Goal: Task Accomplishment & Management: Complete application form

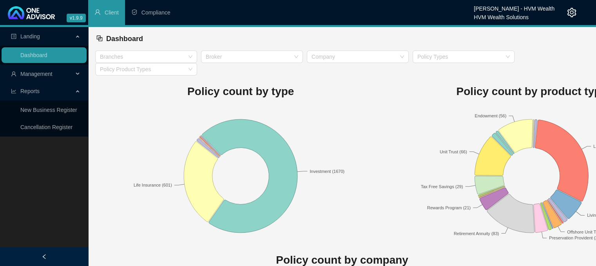
click at [146, 20] on li "Compliance" at bounding box center [151, 12] width 52 height 25
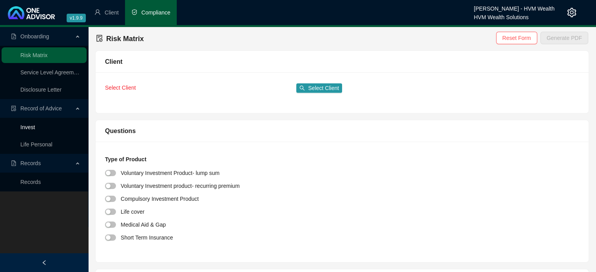
click at [35, 128] on link "Invest" at bounding box center [27, 127] width 14 height 6
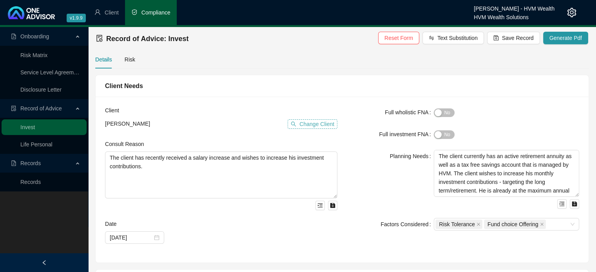
click at [312, 123] on span "Change Client" at bounding box center [316, 124] width 35 height 9
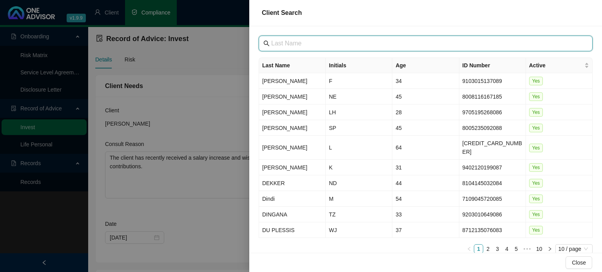
click at [294, 46] on input "text" at bounding box center [426, 43] width 310 height 9
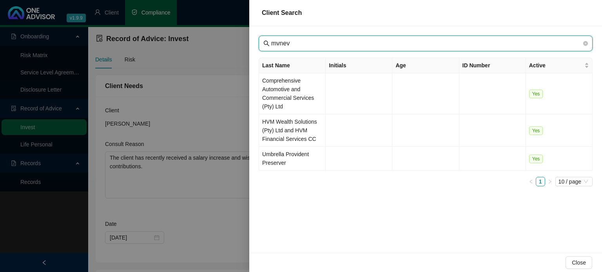
drag, startPoint x: 304, startPoint y: 41, endPoint x: 277, endPoint y: 41, distance: 27.0
click at [277, 41] on input "mvnev" at bounding box center [426, 43] width 310 height 9
click at [279, 41] on input "mvnev" at bounding box center [426, 43] width 310 height 9
click at [280, 42] on input "mvnev" at bounding box center [426, 43] width 310 height 9
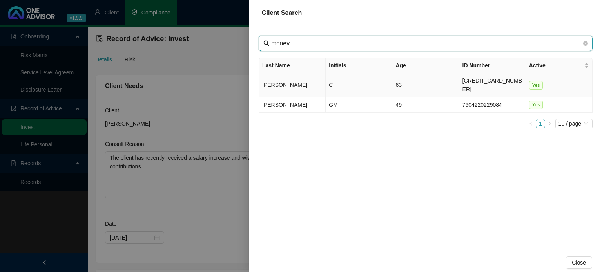
type input "mcnev"
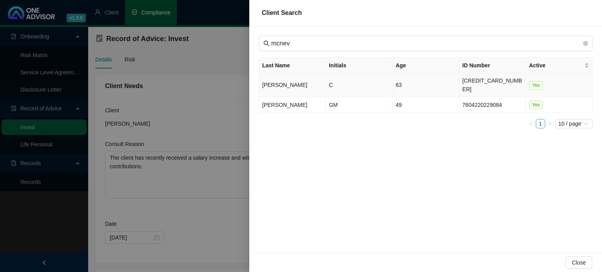
click at [303, 78] on td "[PERSON_NAME]" at bounding box center [292, 85] width 67 height 24
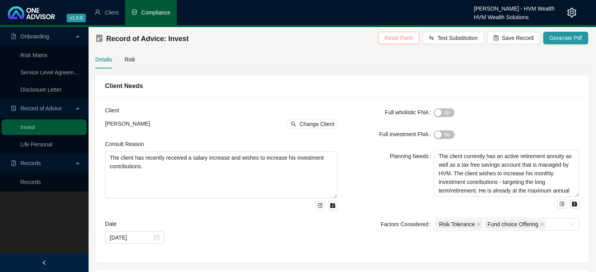
click at [411, 40] on span "Reset Form" at bounding box center [398, 38] width 29 height 9
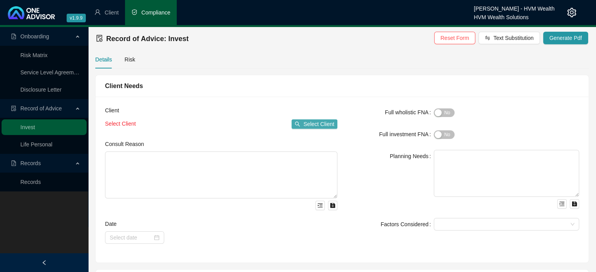
click at [323, 127] on span "Select Client" at bounding box center [318, 124] width 31 height 9
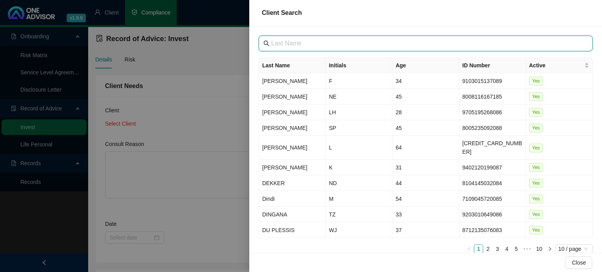
click at [333, 44] on input "text" at bounding box center [426, 43] width 310 height 9
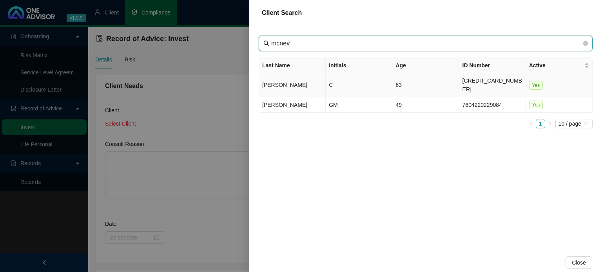
type input "mcnev"
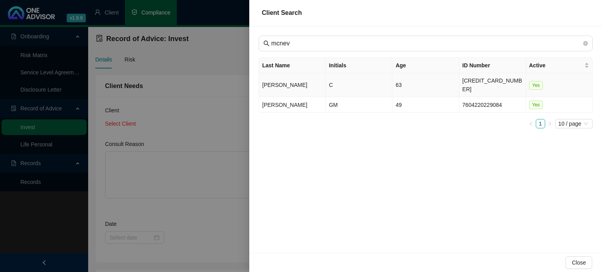
click at [317, 81] on td "[PERSON_NAME]" at bounding box center [292, 85] width 67 height 24
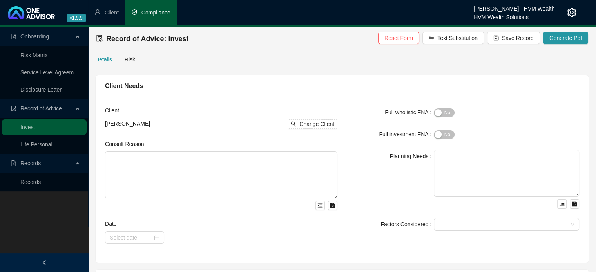
scroll to position [39, 0]
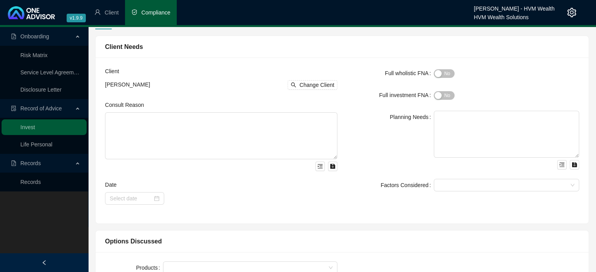
click at [239, 101] on div "Consult Reason" at bounding box center [221, 107] width 232 height 12
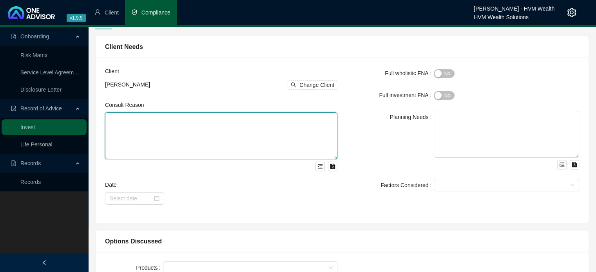
click at [225, 127] on textarea at bounding box center [221, 135] width 232 height 47
click at [229, 133] on textarea at bounding box center [221, 135] width 232 height 47
paste textarea "The client approached us to review her existing retirement and investment plann…"
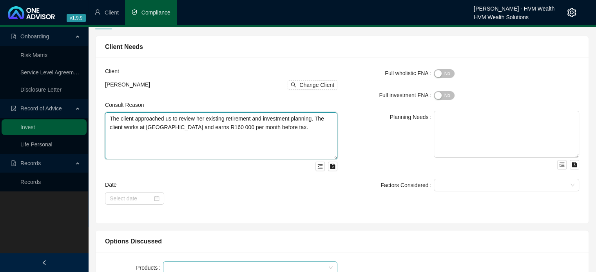
type textarea "The client approached us to review her existing retirement and investment plann…"
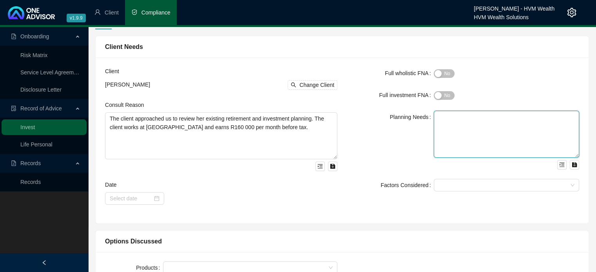
click at [438, 128] on textarea at bounding box center [506, 134] width 145 height 47
paste textarea "The client would like to be more aggressive in her portfolio, seeking higher re…"
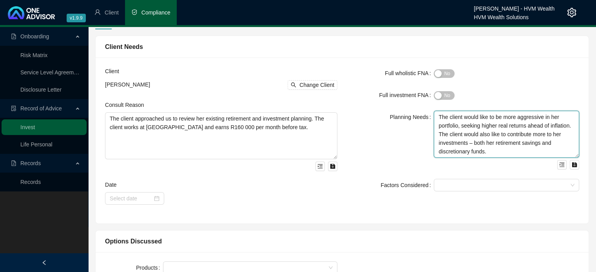
type textarea "The client would like to be more aggressive in her portfolio, seeking higher re…"
click at [525, 148] on textarea "The client would like to be more aggressive in her portfolio, seeking higher re…" at bounding box center [506, 134] width 145 height 47
click at [491, 153] on textarea "The client would like to be more aggressive in her portfolio, seeking higher re…" at bounding box center [506, 134] width 145 height 47
click at [410, 157] on div "Planning Needs" at bounding box center [390, 140] width 87 height 59
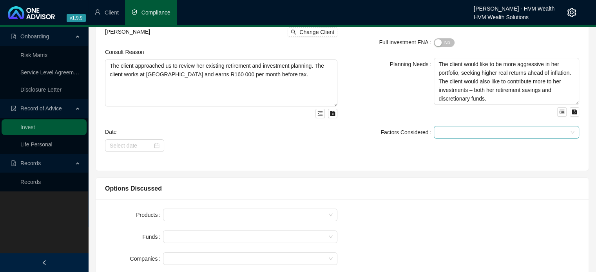
scroll to position [78, 0]
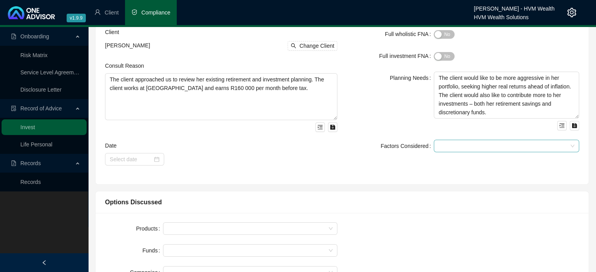
click at [475, 150] on div at bounding box center [506, 146] width 145 height 13
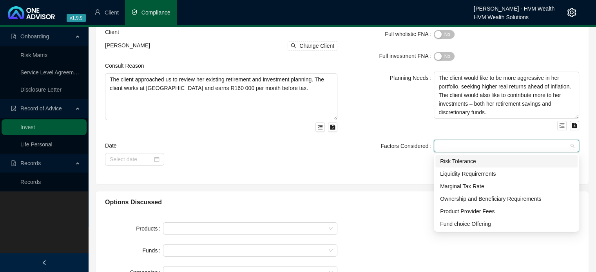
click at [472, 161] on div "Risk Tolerance" at bounding box center [506, 161] width 133 height 9
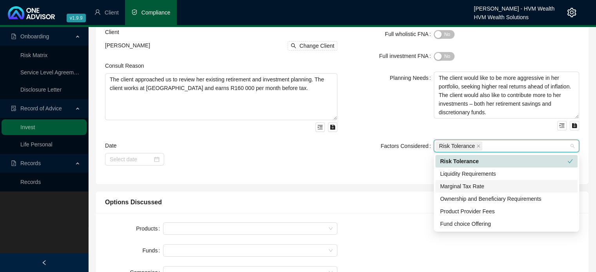
click at [478, 188] on div "Marginal Tax Rate" at bounding box center [506, 186] width 133 height 9
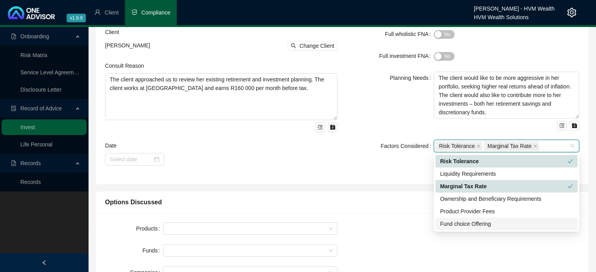
click at [477, 222] on div "Fund choice Offering" at bounding box center [506, 224] width 133 height 9
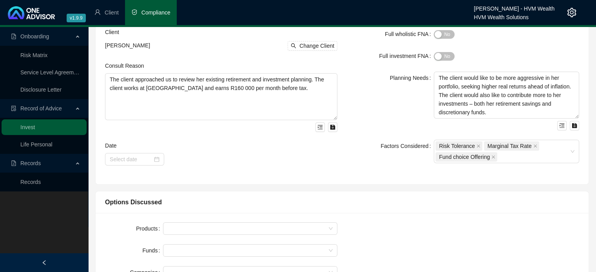
drag, startPoint x: 386, startPoint y: 180, endPoint x: 373, endPoint y: 170, distance: 16.2
click at [385, 178] on div "Client [PERSON_NAME] Change Client Consult Reason The client approached us to r…" at bounding box center [342, 101] width 493 height 166
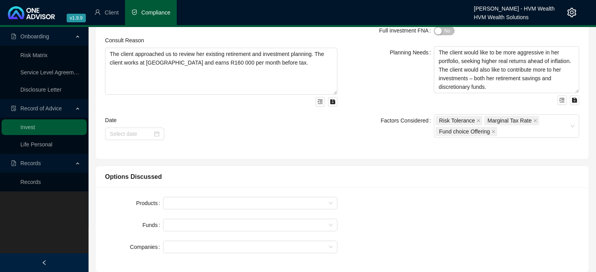
scroll to position [118, 0]
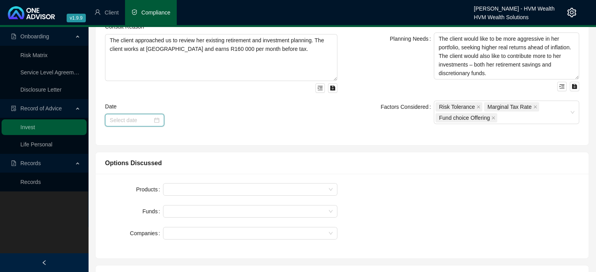
click at [128, 117] on input at bounding box center [131, 120] width 43 height 9
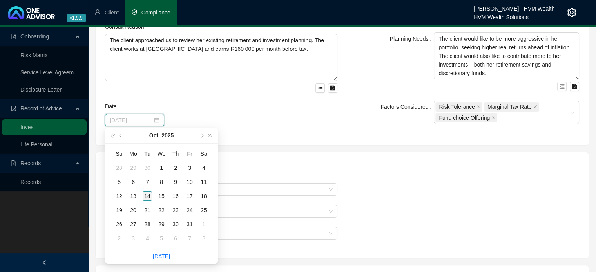
type input "[DATE]"
click at [149, 195] on div "14" at bounding box center [147, 196] width 9 height 9
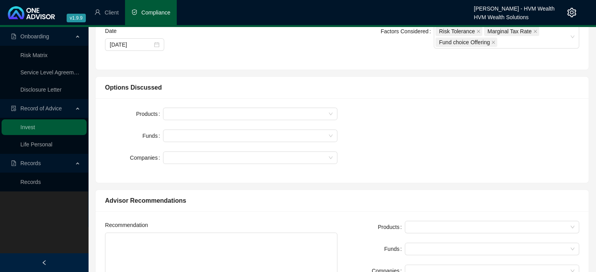
scroll to position [196, 0]
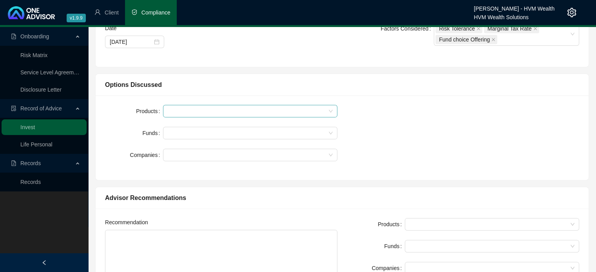
click at [259, 111] on div at bounding box center [246, 112] width 163 height 6
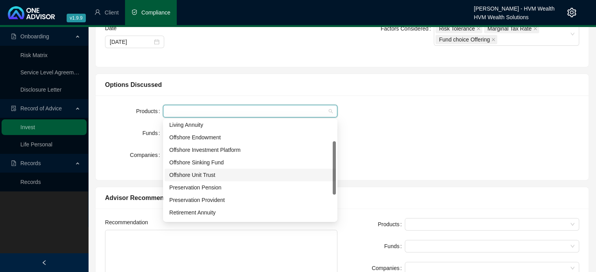
scroll to position [78, 0]
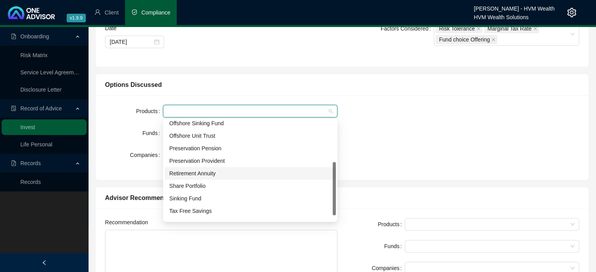
click at [214, 172] on div "Retirement Annuity" at bounding box center [250, 173] width 162 height 9
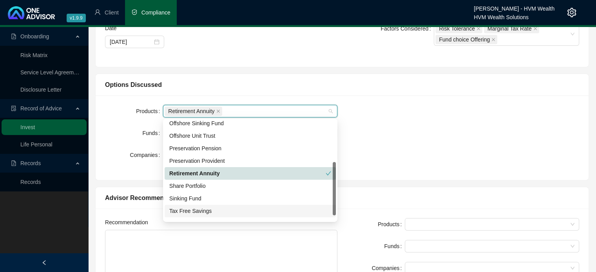
click at [208, 209] on div "Tax Free Savings" at bounding box center [250, 211] width 162 height 9
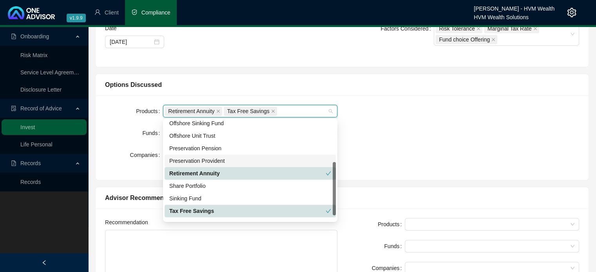
click at [404, 134] on div "Products Retirement Annuity Tax Free Savings Funds Companies" at bounding box center [341, 138] width 483 height 66
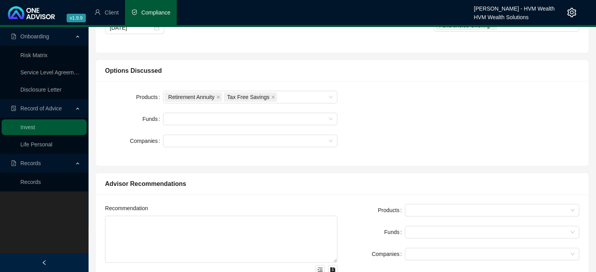
scroll to position [235, 0]
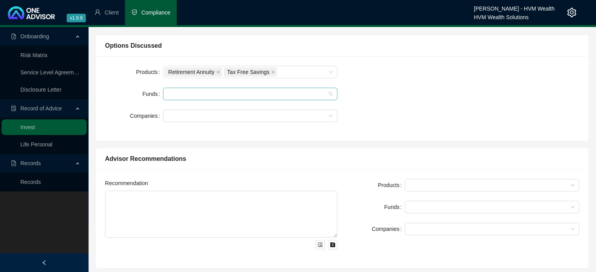
click at [226, 98] on div at bounding box center [250, 94] width 174 height 13
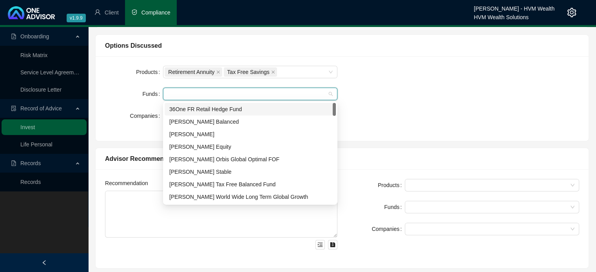
click at [417, 96] on div "Products Retirement Annuity Tax Free Savings Funds Companies" at bounding box center [341, 99] width 483 height 66
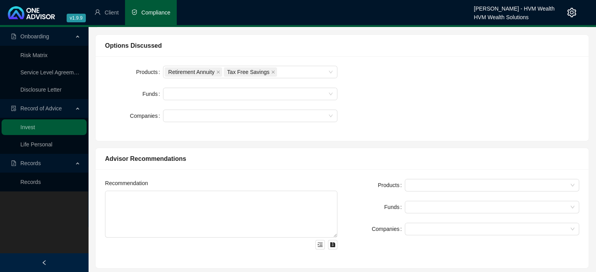
drag, startPoint x: 299, startPoint y: 177, endPoint x: 266, endPoint y: 144, distance: 47.1
click at [298, 176] on div "Recommendation Products Funds Companies" at bounding box center [342, 219] width 493 height 99
click at [223, 89] on div at bounding box center [250, 94] width 174 height 13
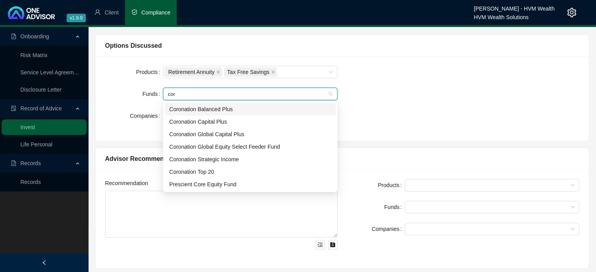
type input "coro"
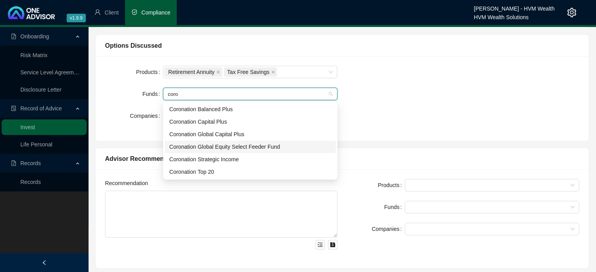
click at [219, 143] on div "Coronation Global Equity Select Feeder Fund" at bounding box center [250, 147] width 162 height 9
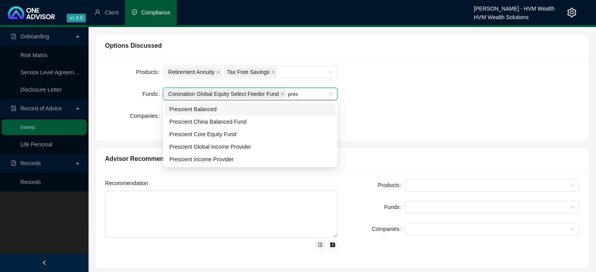
type input "presc"
click at [225, 118] on div "Prescient China Balanced Fund" at bounding box center [250, 122] width 162 height 9
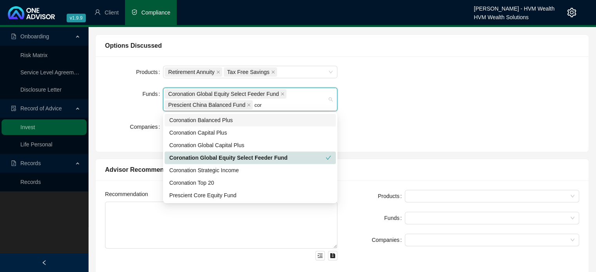
type input "coro"
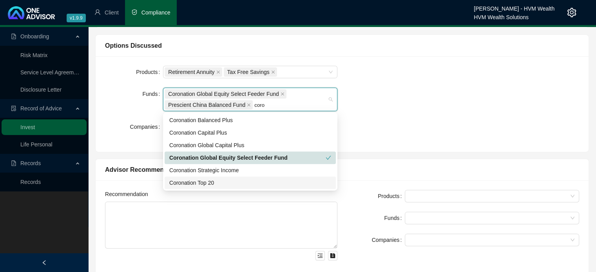
click at [219, 188] on div "Coronation Top 20" at bounding box center [250, 183] width 171 height 13
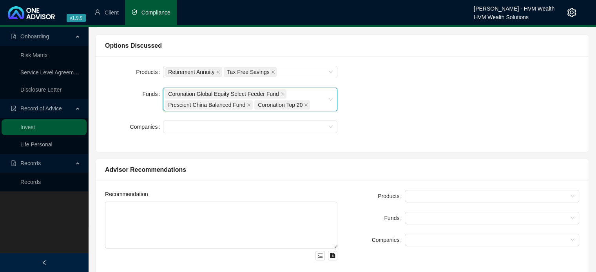
drag, startPoint x: 374, startPoint y: 170, endPoint x: 370, endPoint y: 169, distance: 4.6
click at [374, 170] on div "Advisor Recommendations" at bounding box center [342, 170] width 474 height 10
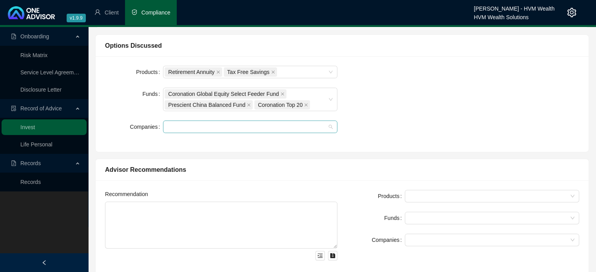
click at [313, 130] on div at bounding box center [250, 127] width 174 height 13
click at [354, 123] on div "Products Retirement Annuity Tax Free Savings Funds Coronation Global Equity Sel…" at bounding box center [341, 104] width 483 height 77
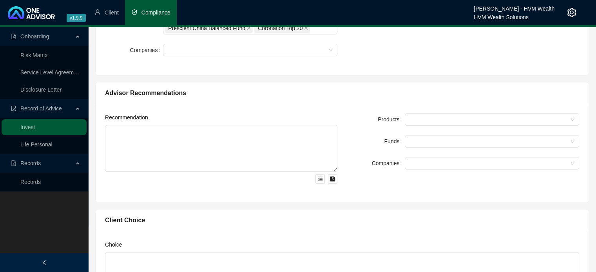
scroll to position [353, 0]
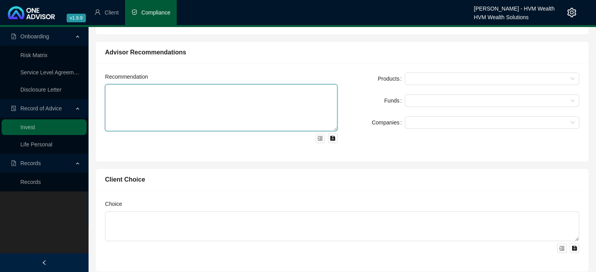
click at [213, 118] on textarea at bounding box center [221, 107] width 232 height 47
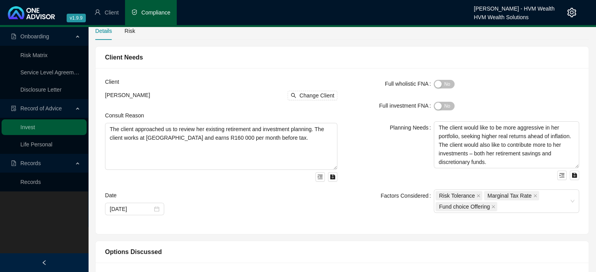
scroll to position [0, 0]
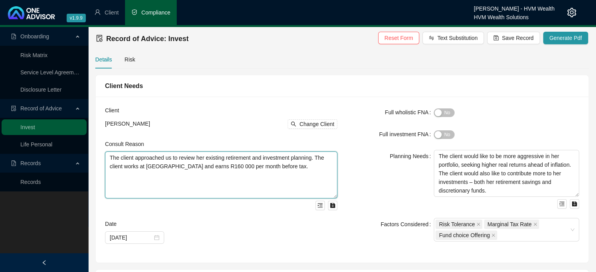
drag, startPoint x: 279, startPoint y: 170, endPoint x: 114, endPoint y: 157, distance: 165.4
click at [114, 157] on textarea "The client approached us to review her existing retirement and investment plann…" at bounding box center [221, 175] width 232 height 47
drag, startPoint x: 274, startPoint y: 172, endPoint x: 277, endPoint y: 166, distance: 7.2
click at [275, 172] on textarea "The client approached us to review her existing retirement and investment plann…" at bounding box center [221, 175] width 232 height 47
click at [279, 169] on textarea "The client approached us to review her existing retirement and investment plann…" at bounding box center [221, 175] width 232 height 47
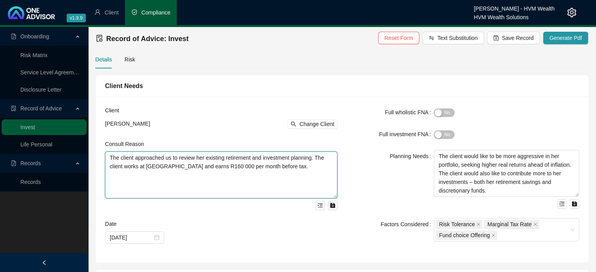
click at [267, 165] on textarea "The client approached us to review her existing retirement and investment plann…" at bounding box center [221, 175] width 232 height 47
drag, startPoint x: 284, startPoint y: 168, endPoint x: 111, endPoint y: 153, distance: 173.1
click at [111, 153] on textarea "The client approached us to review her existing retirement and investment plann…" at bounding box center [221, 175] width 232 height 47
click at [250, 163] on textarea "The client approached us to review her existing retirement and investment plann…" at bounding box center [221, 175] width 232 height 47
click at [273, 166] on textarea "The client approached us to review her existing retirement and investment plann…" at bounding box center [221, 175] width 232 height 47
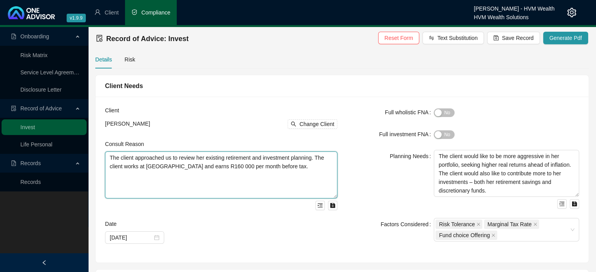
drag, startPoint x: 279, startPoint y: 166, endPoint x: 110, endPoint y: 156, distance: 169.1
click at [110, 156] on textarea "The client approached us to review her existing retirement and investment plann…" at bounding box center [221, 175] width 232 height 47
paste textarea "The client plans to work for the next 7 years, before retiring at age [DEMOGRAP…"
type textarea "The client approached us to review her existing retirement and investment plann…"
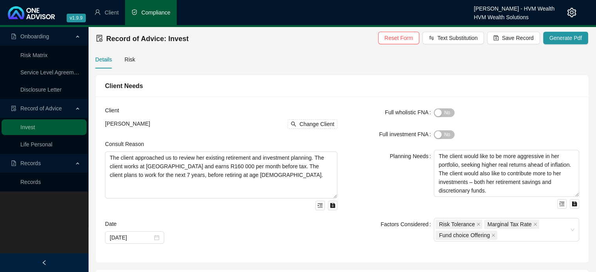
click at [254, 133] on form "Client [PERSON_NAME] Change Client Consult Reason The client approached us to r…" at bounding box center [221, 175] width 232 height 138
click at [516, 37] on span "Save Record" at bounding box center [518, 38] width 32 height 9
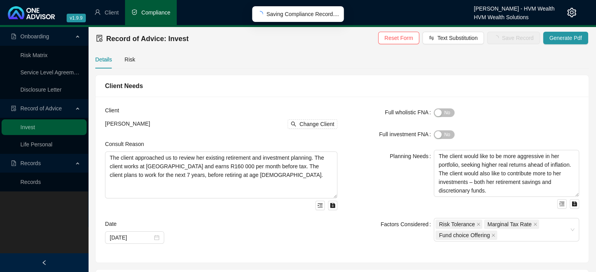
click at [382, 185] on div "Planning Needs" at bounding box center [390, 179] width 87 height 59
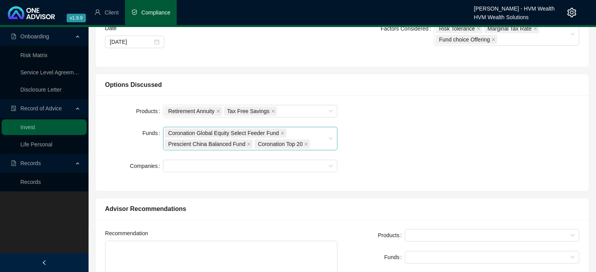
scroll to position [353, 0]
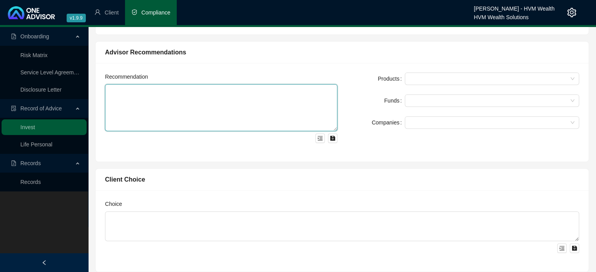
click at [152, 92] on textarea at bounding box center [221, 107] width 232 height 47
paste textarea "Lo ipsumdolo sit ametco adipisci eli seddoeiusm tempori utlaboreetdo magn A71 1…"
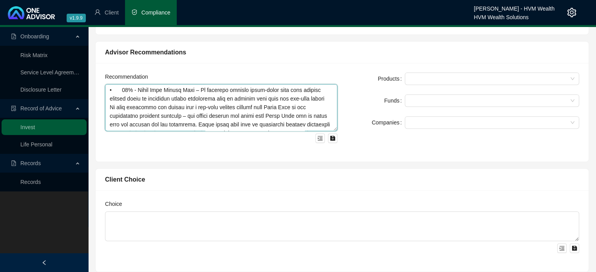
scroll to position [118, 0]
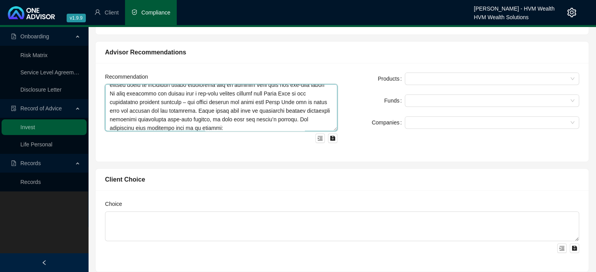
click at [107, 92] on textarea at bounding box center [221, 107] width 232 height 47
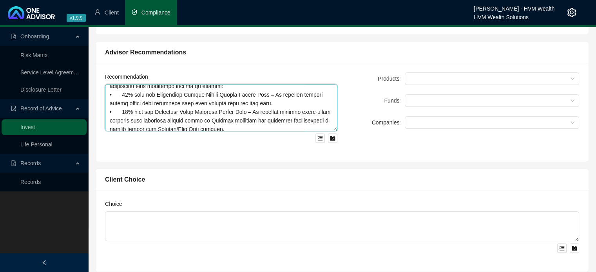
scroll to position [157, 0]
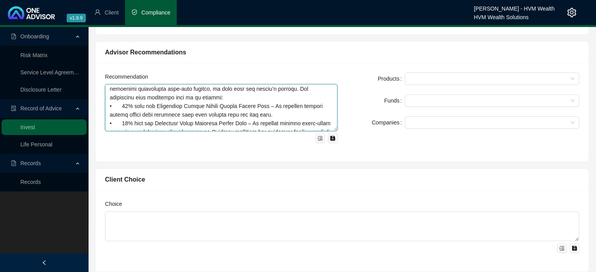
click at [270, 112] on textarea at bounding box center [221, 107] width 232 height 47
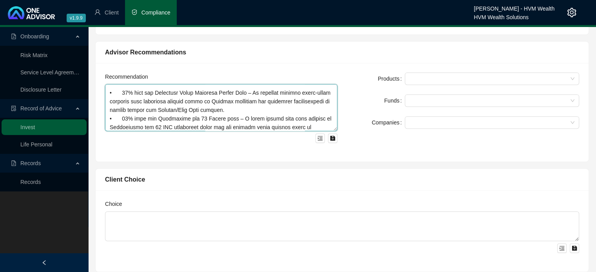
click at [281, 108] on textarea at bounding box center [221, 107] width 232 height 47
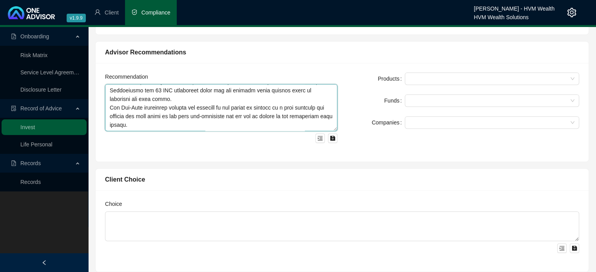
click at [255, 97] on textarea at bounding box center [221, 107] width 232 height 47
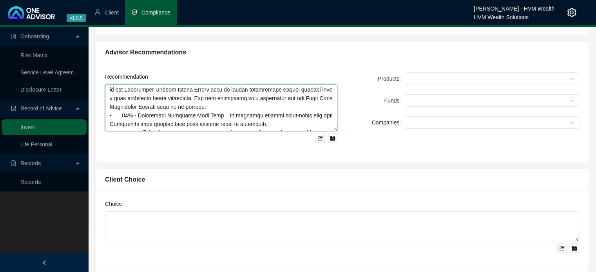
scroll to position [39, 0]
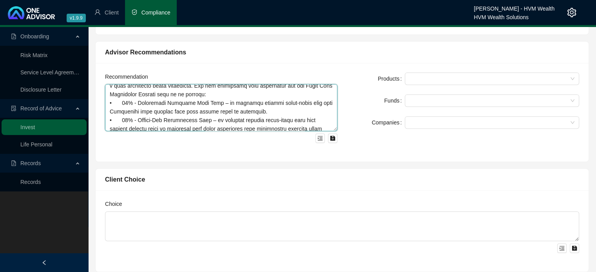
click at [260, 112] on textarea at bounding box center [221, 107] width 232 height 47
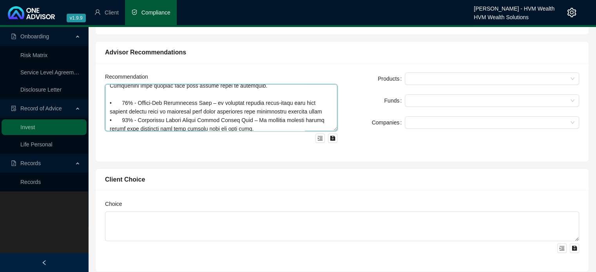
scroll to position [78, 0]
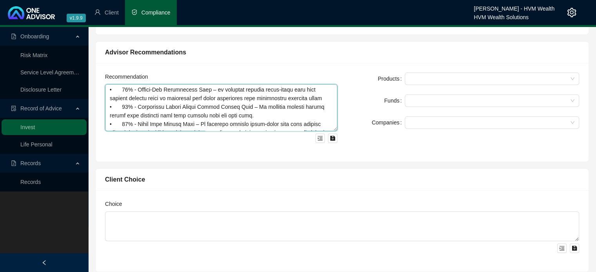
click at [317, 97] on textarea at bounding box center [221, 107] width 232 height 47
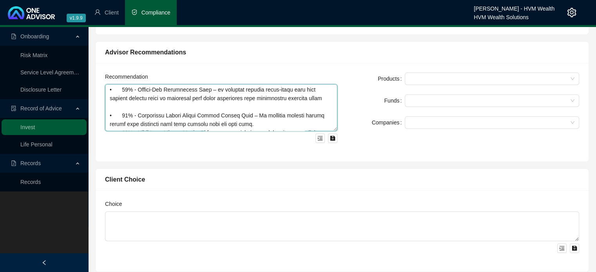
scroll to position [87, 0]
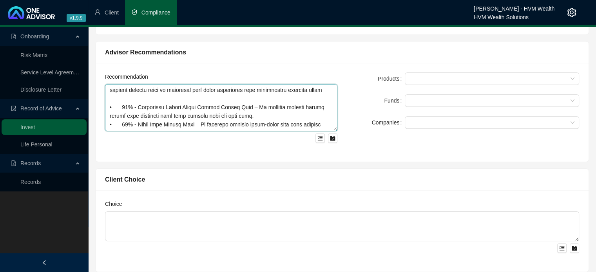
click at [265, 116] on textarea at bounding box center [221, 107] width 232 height 47
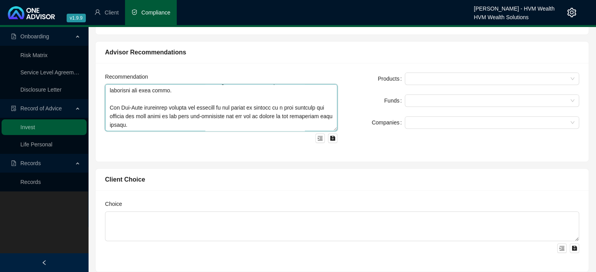
scroll to position [284, 0]
click at [230, 119] on textarea at bounding box center [221, 107] width 232 height 47
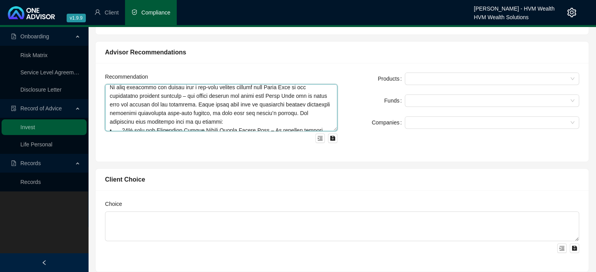
scroll to position [149, 0]
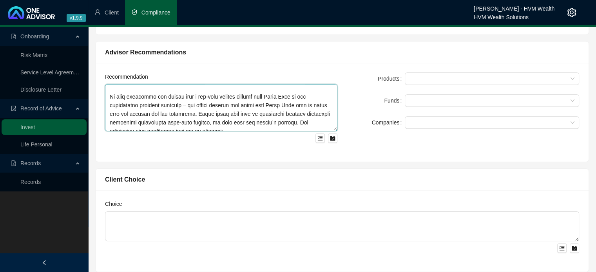
click at [209, 114] on textarea at bounding box center [221, 107] width 232 height 47
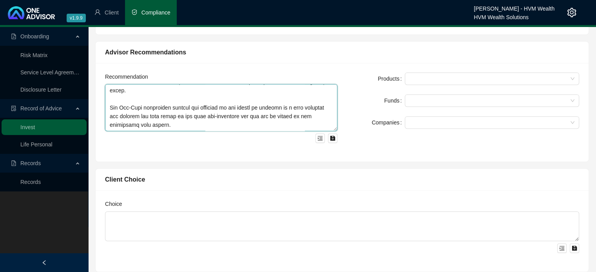
scroll to position [293, 0]
type textarea "Lo ipsumdolo sit ametco adipisci eli seddoeiusm tempori utlaboreetdo magn A19 8…"
click at [371, 138] on div "Products Funds Companies" at bounding box center [463, 112] width 242 height 80
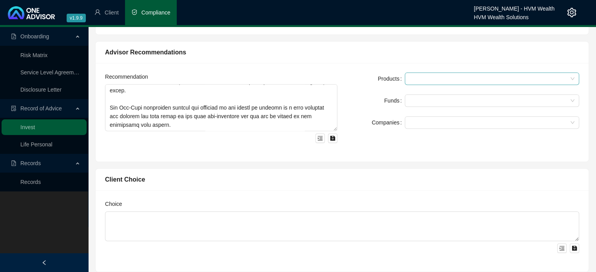
click at [422, 77] on div at bounding box center [487, 79] width 163 height 6
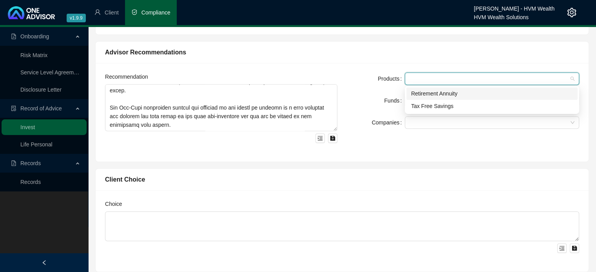
click at [374, 81] on div "Products" at bounding box center [376, 78] width 58 height 13
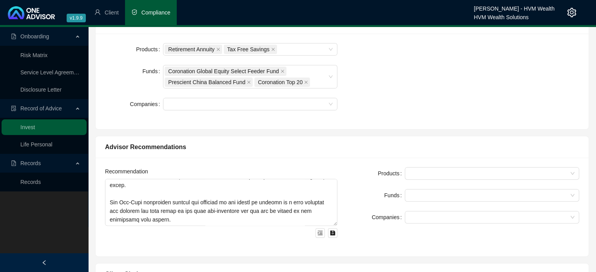
scroll to position [196, 0]
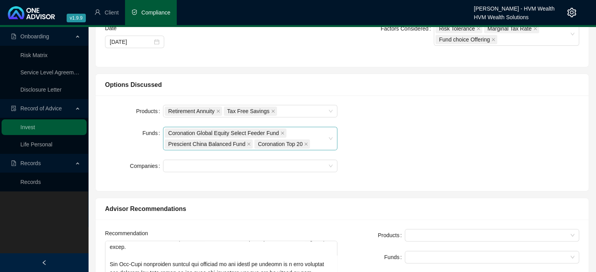
click at [330, 137] on div "Coronation Global Equity Select Feeder Fund Prescient China Balanced Fund Coron…" at bounding box center [250, 139] width 174 height 24
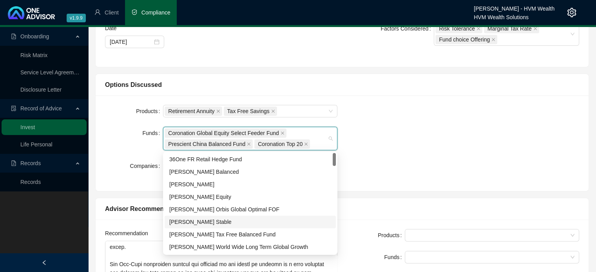
click at [232, 217] on div "[PERSON_NAME] Stable" at bounding box center [250, 222] width 171 height 13
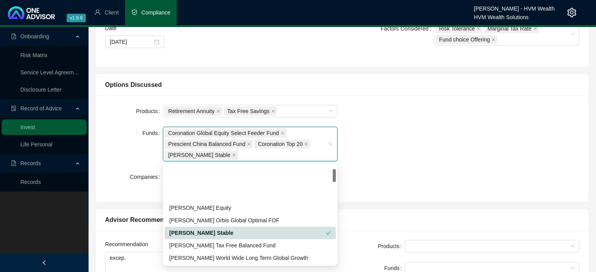
scroll to position [39, 0]
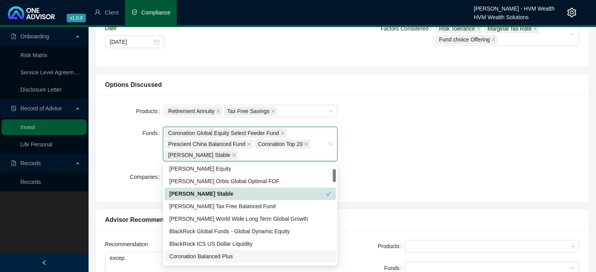
click at [218, 254] on div "Coronation Balanced Plus" at bounding box center [250, 256] width 162 height 9
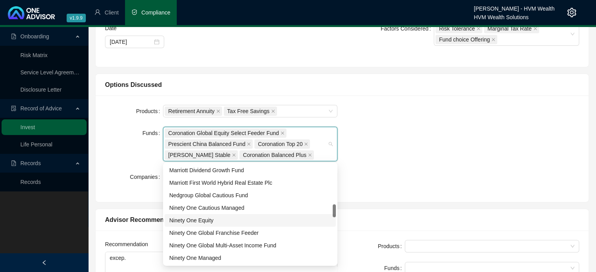
scroll to position [353, 0]
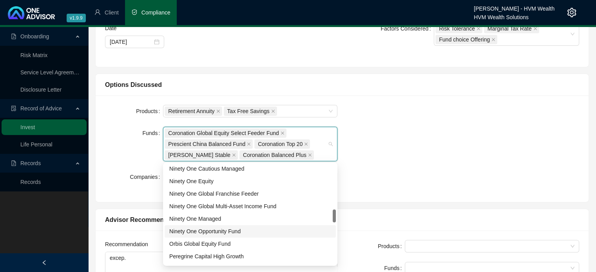
click at [236, 231] on div "Ninety One Opportunity Fund" at bounding box center [250, 231] width 162 height 9
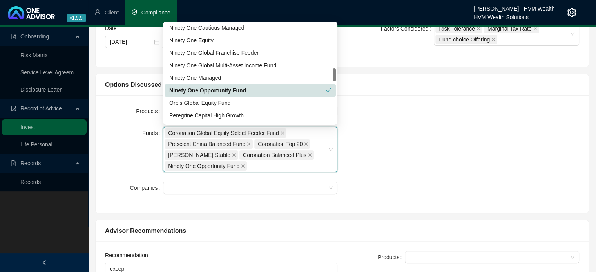
click at [263, 167] on div "Coronation Global Equity Select Feeder Fund Prescient China Balanced Fund Coron…" at bounding box center [246, 150] width 163 height 44
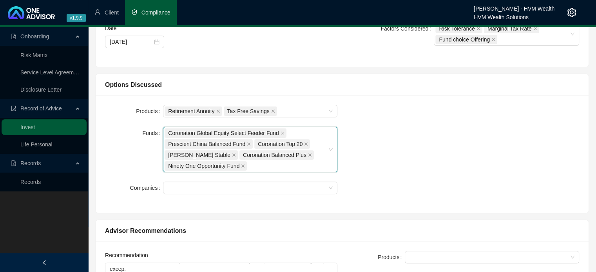
click at [374, 165] on div "Products Retirement Annuity Tax Free Savings Funds Coronation Global Equity Sel…" at bounding box center [341, 154] width 483 height 99
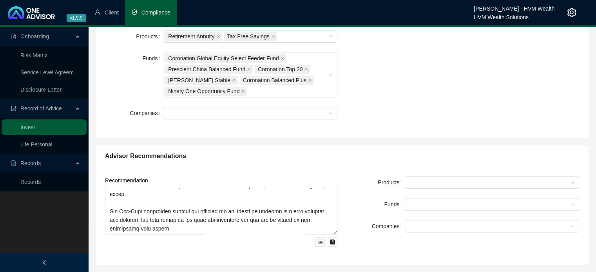
scroll to position [274, 0]
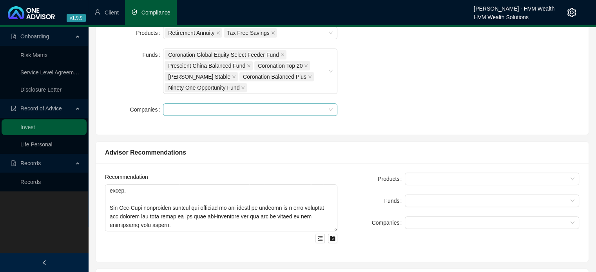
click at [324, 109] on div at bounding box center [246, 110] width 163 height 6
click at [323, 109] on div at bounding box center [246, 110] width 163 height 6
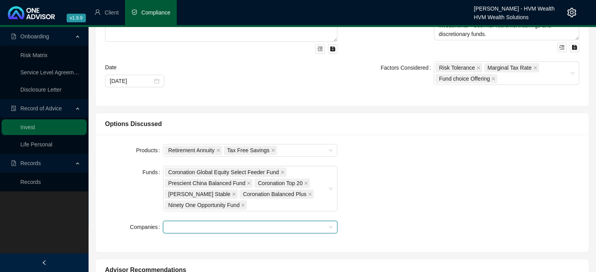
scroll to position [313, 0]
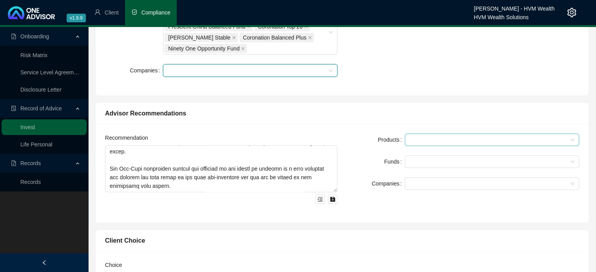
click at [422, 138] on div at bounding box center [487, 140] width 163 height 6
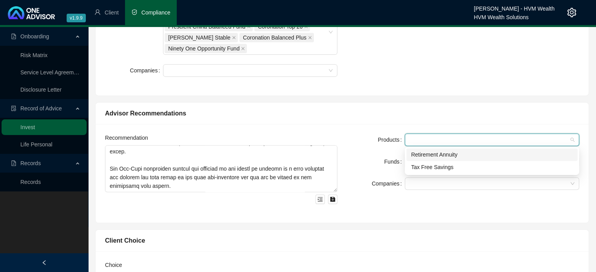
click at [428, 154] on div "Retirement Annuity" at bounding box center [492, 154] width 162 height 9
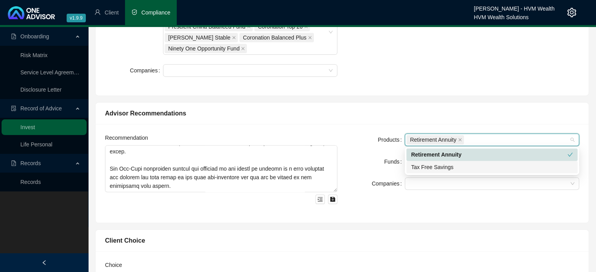
click at [428, 166] on div "Tax Free Savings" at bounding box center [492, 167] width 162 height 9
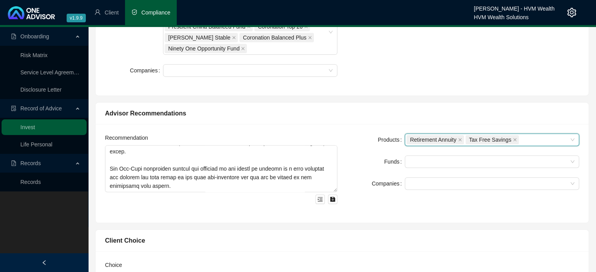
drag, startPoint x: 390, startPoint y: 168, endPoint x: 395, endPoint y: 167, distance: 4.7
click at [390, 168] on form "Products Retirement Annuity, Tax Free Savings Retirement Annuity Tax Free Savin…" at bounding box center [463, 162] width 232 height 56
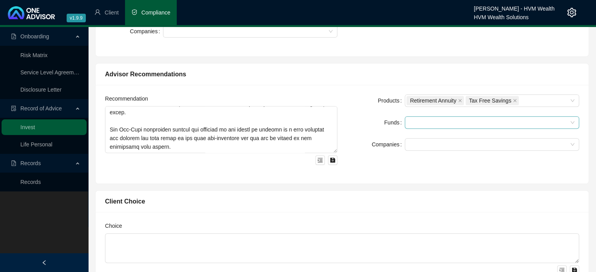
click at [427, 123] on div at bounding box center [487, 123] width 163 height 6
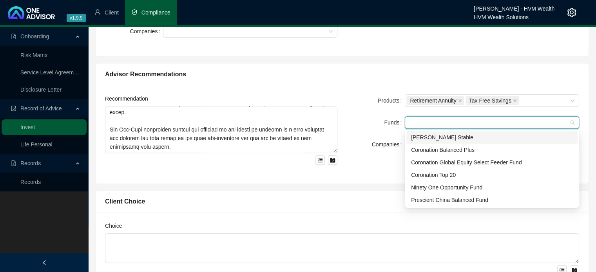
click at [428, 136] on div "[PERSON_NAME] Stable" at bounding box center [492, 137] width 162 height 9
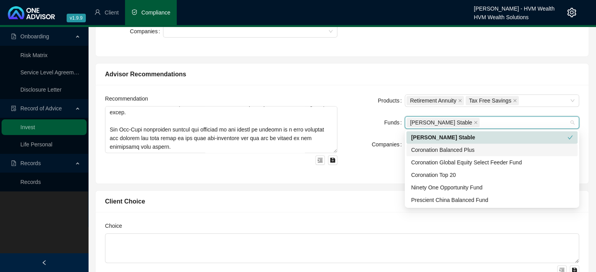
click at [428, 147] on div "Coronation Balanced Plus" at bounding box center [492, 150] width 162 height 9
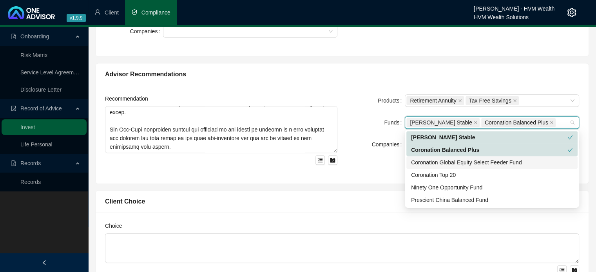
click at [432, 163] on div "Coronation Global Equity Select Feeder Fund" at bounding box center [492, 162] width 162 height 9
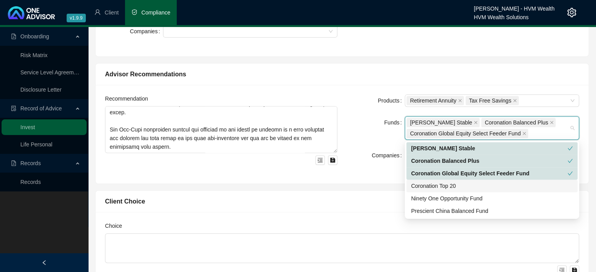
click at [429, 182] on div "Coronation Top 20" at bounding box center [492, 186] width 162 height 9
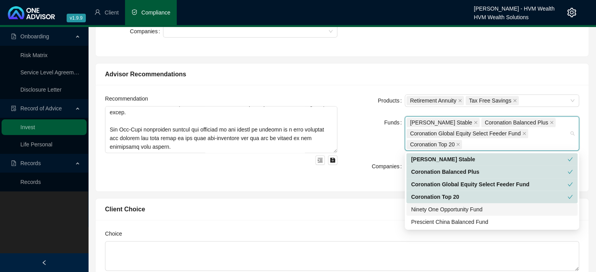
click at [431, 206] on div "Ninety One Opportunity Fund" at bounding box center [492, 209] width 162 height 9
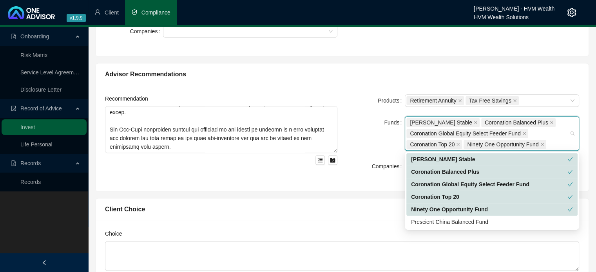
click at [431, 222] on div "Prescient China Balanced Fund" at bounding box center [492, 222] width 162 height 9
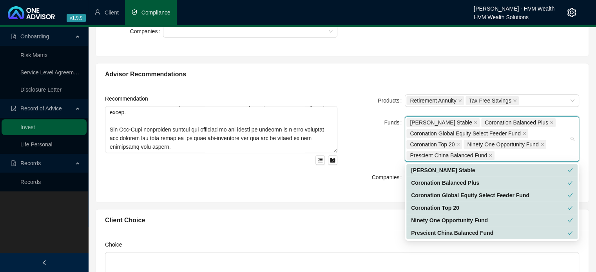
click at [352, 197] on div "Recommendation Products Retirement Annuity Tax Free Savings Funds [PERSON_NAME]…" at bounding box center [342, 144] width 493 height 118
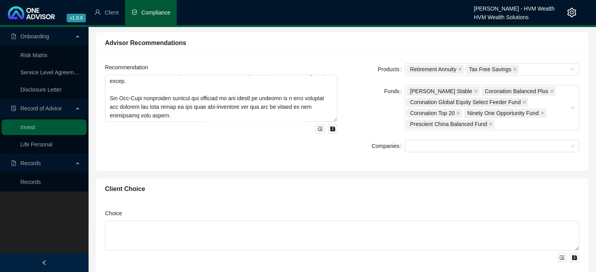
scroll to position [431, 0]
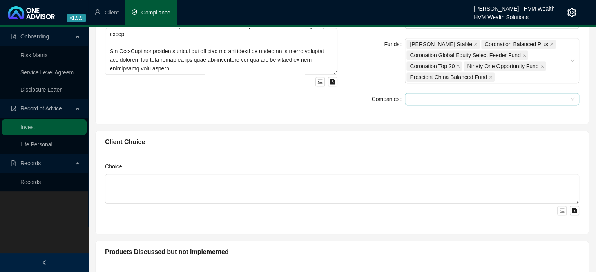
drag, startPoint x: 442, startPoint y: 106, endPoint x: 441, endPoint y: 101, distance: 5.2
click at [441, 105] on div "Products Retirement Annuity Tax Free Savings Funds [PERSON_NAME] Stable Coronat…" at bounding box center [463, 65] width 242 height 99
click at [441, 98] on div at bounding box center [487, 99] width 163 height 6
drag, startPoint x: 440, startPoint y: 98, endPoint x: 380, endPoint y: 112, distance: 61.6
click at [439, 98] on div at bounding box center [487, 99] width 163 height 6
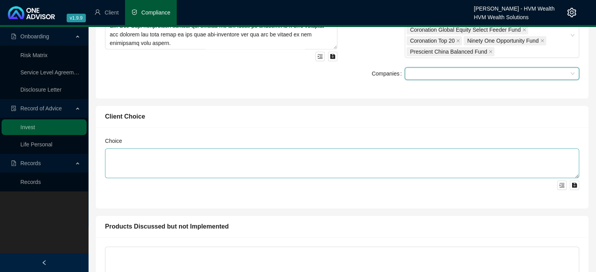
scroll to position [470, 0]
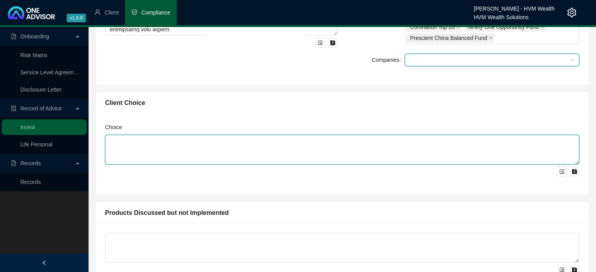
click at [197, 144] on textarea at bounding box center [342, 150] width 474 height 30
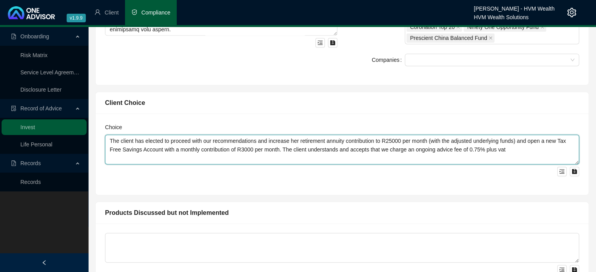
click at [434, 151] on textarea "The client has elected to proceed with our recommendations and increase her ret…" at bounding box center [342, 150] width 474 height 30
click at [525, 147] on textarea "The client has elected to proceed with our recommendations and increase her ret…" at bounding box center [342, 150] width 474 height 30
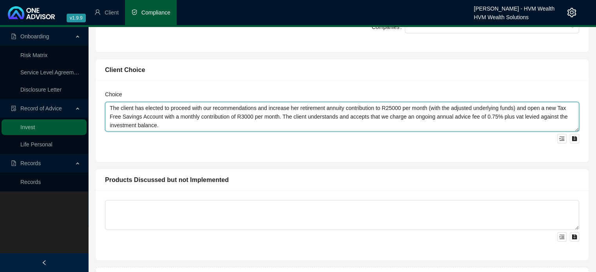
scroll to position [525, 0]
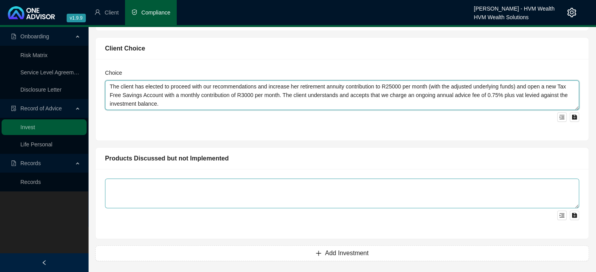
type textarea "The client has elected to proceed with our recommendations and increase her ret…"
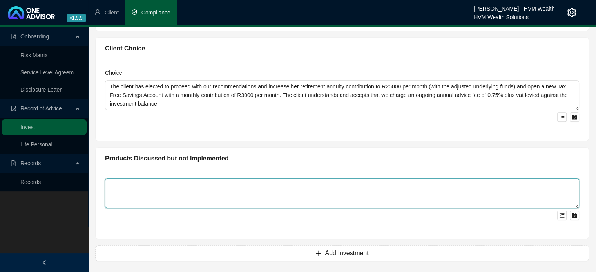
click at [220, 183] on textarea at bounding box center [342, 194] width 474 height 30
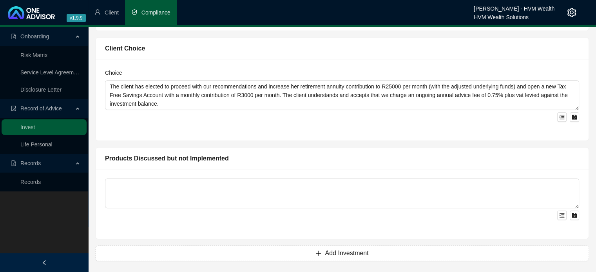
click at [255, 160] on div "Products Discussed but not Implemented" at bounding box center [342, 159] width 474 height 10
click at [332, 259] on button "Add Investment" at bounding box center [342, 254] width 494 height 16
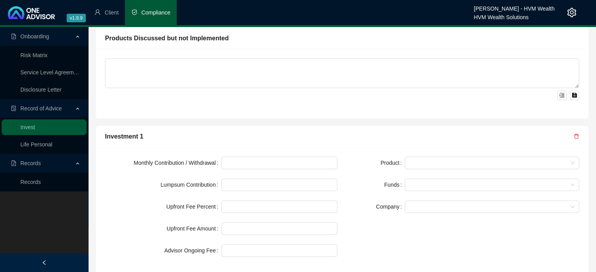
scroll to position [681, 0]
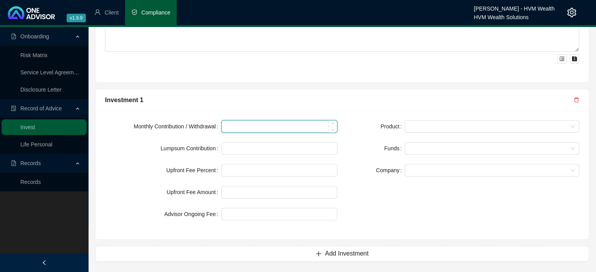
click at [256, 125] on input at bounding box center [280, 127] width 116 height 12
type input "25000"
click at [244, 154] on form "Monthly Contribution / Withdrawal 25000 Lumpsum Contribution Upfront Fee Percen…" at bounding box center [221, 170] width 232 height 100
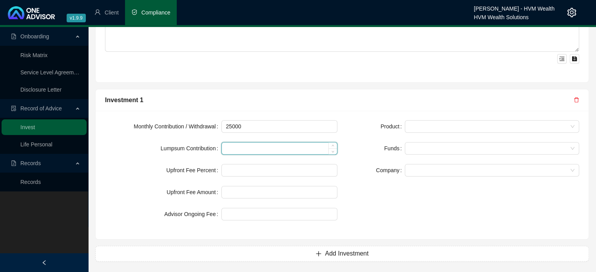
click at [244, 152] on input at bounding box center [280, 149] width 116 height 12
type input "0"
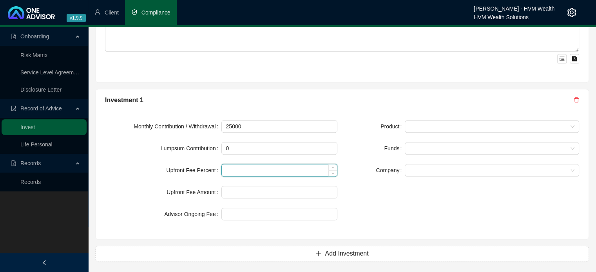
click at [253, 165] on input at bounding box center [280, 171] width 116 height 12
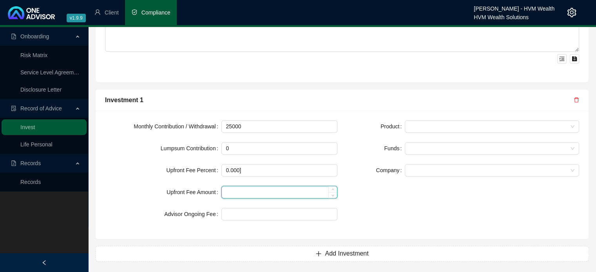
type input "0.00"
click at [253, 190] on input at bounding box center [280, 192] width 116 height 12
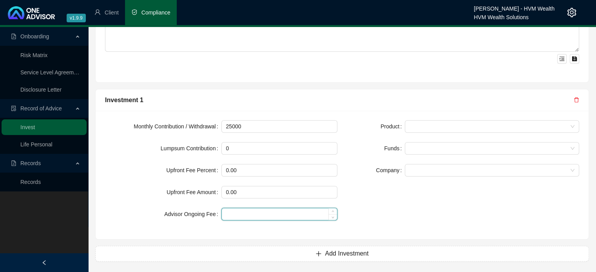
type input "0"
click at [265, 214] on input at bounding box center [280, 214] width 116 height 12
click at [258, 215] on input at bounding box center [280, 214] width 116 height 12
type input "0.75"
click at [387, 204] on div "Product Funds Company" at bounding box center [463, 175] width 242 height 110
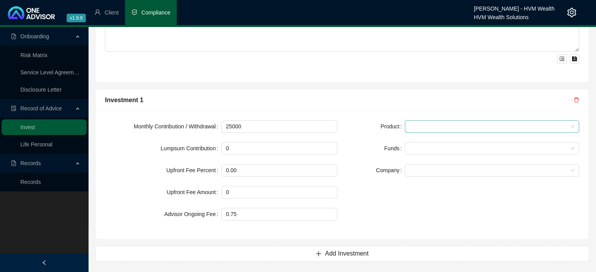
click at [436, 121] on span at bounding box center [491, 127] width 165 height 12
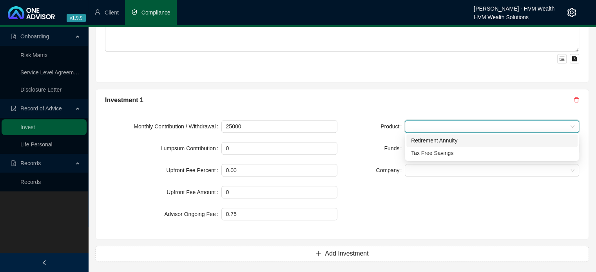
click at [438, 140] on div "Retirement Annuity" at bounding box center [492, 140] width 162 height 9
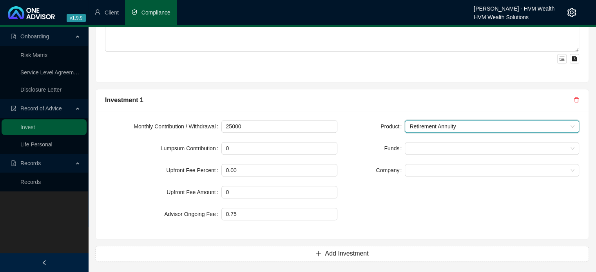
click at [378, 171] on label "Company" at bounding box center [390, 170] width 29 height 13
click at [424, 148] on div at bounding box center [487, 149] width 163 height 6
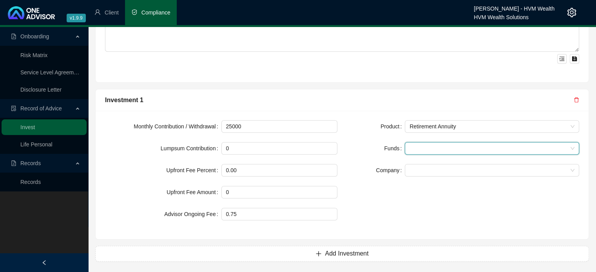
click at [459, 154] on form "Product Retirement Annuity Funds Company" at bounding box center [463, 148] width 232 height 56
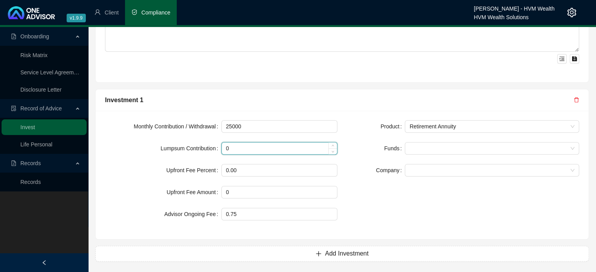
click at [318, 149] on input "0" at bounding box center [280, 149] width 116 height 12
click at [367, 145] on div "Funds" at bounding box center [376, 148] width 58 height 13
click at [445, 146] on div at bounding box center [487, 149] width 163 height 6
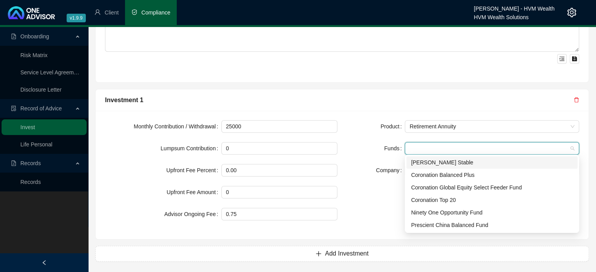
click at [450, 164] on div "[PERSON_NAME] Stable" at bounding box center [492, 162] width 162 height 9
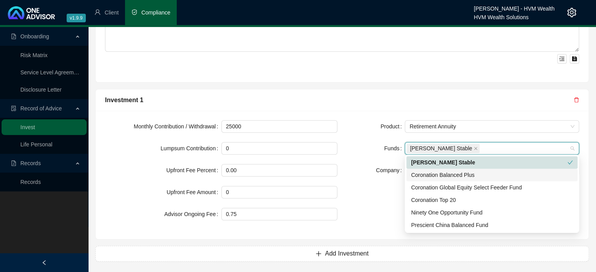
click at [452, 171] on div "Coronation Balanced Plus" at bounding box center [492, 175] width 162 height 9
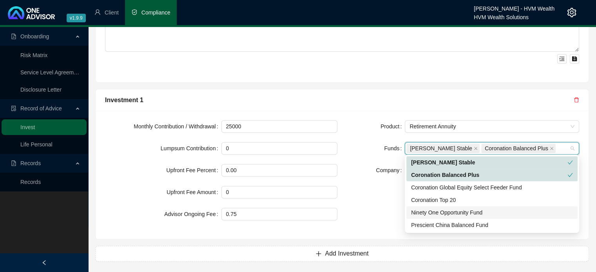
click at [445, 210] on div "Ninety One Opportunity Fund" at bounding box center [492, 212] width 162 height 9
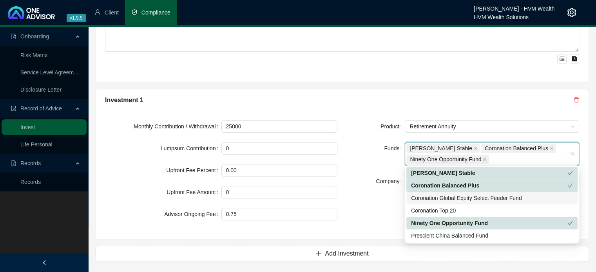
click at [445, 199] on div "Coronation Global Equity Select Feeder Fund" at bounding box center [492, 198] width 162 height 9
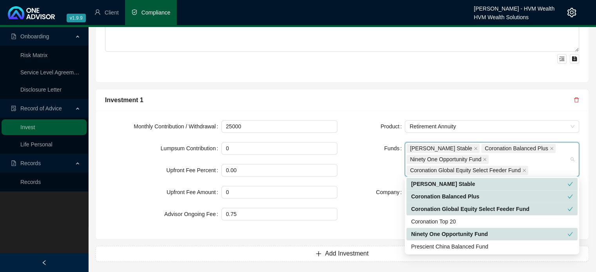
click at [353, 213] on div "Product Retirement Annuity Funds [PERSON_NAME] Stable Coronation Balanced Plus …" at bounding box center [463, 175] width 242 height 110
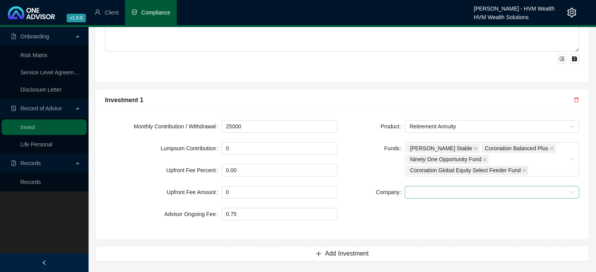
click at [428, 190] on span at bounding box center [491, 192] width 165 height 12
click at [367, 204] on div "Product Retirement Annuity Funds [PERSON_NAME] Stable Coronation Balanced Plus …" at bounding box center [463, 175] width 242 height 110
click at [346, 249] on span "Add Investment" at bounding box center [346, 253] width 43 height 9
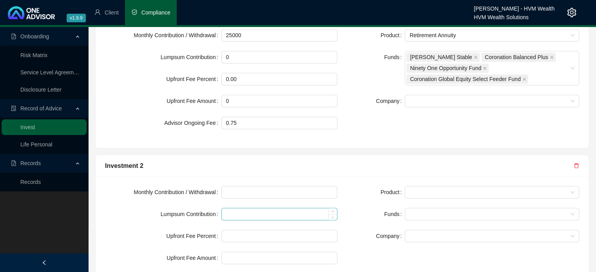
scroll to position [799, 0]
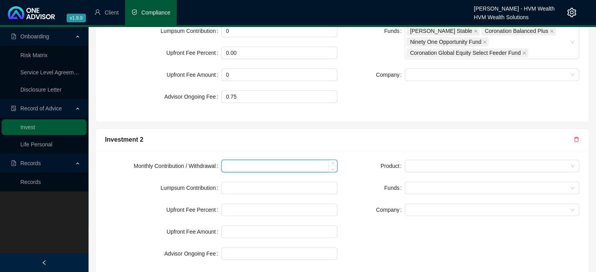
click at [253, 168] on input at bounding box center [280, 166] width 116 height 12
type input "0"
type input "3000"
drag, startPoint x: 311, startPoint y: 139, endPoint x: 305, endPoint y: 148, distance: 11.8
click at [311, 138] on div "Investment 2" at bounding box center [339, 140] width 469 height 10
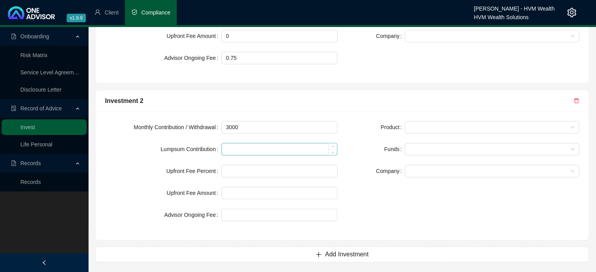
scroll to position [838, 0]
click at [271, 150] on input at bounding box center [280, 149] width 116 height 12
type input "1"
type input "0"
click at [265, 165] on input at bounding box center [280, 171] width 116 height 12
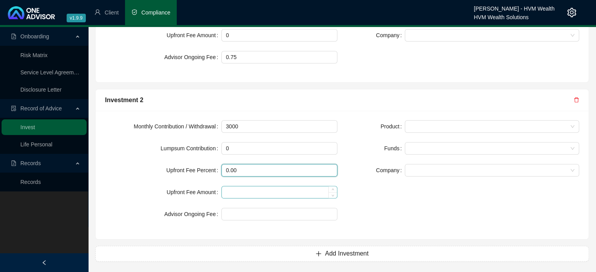
type input "0.00"
click at [261, 191] on input at bounding box center [280, 192] width 116 height 12
type input "0"
click at [241, 221] on div "Monthly Contribution / Withdrawal 3000 Lumpsum Contribution 0 Upfront Fee Perce…" at bounding box center [221, 175] width 242 height 110
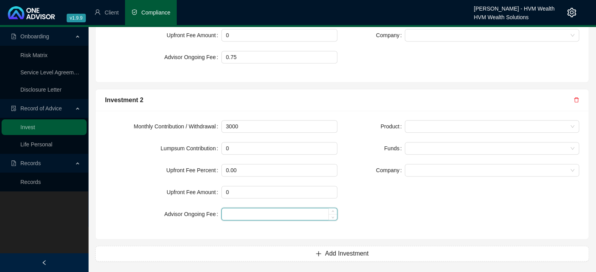
click at [244, 214] on input at bounding box center [280, 214] width 116 height 12
type input "0.75"
click at [371, 219] on div "Product Funds Company" at bounding box center [463, 175] width 242 height 110
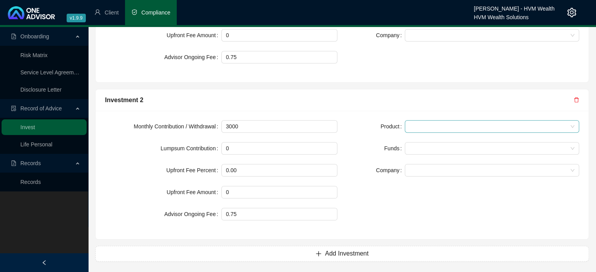
click at [433, 126] on span at bounding box center [491, 127] width 165 height 12
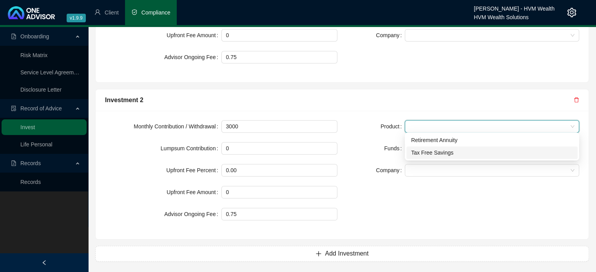
click at [432, 153] on div "Tax Free Savings" at bounding box center [492, 152] width 162 height 9
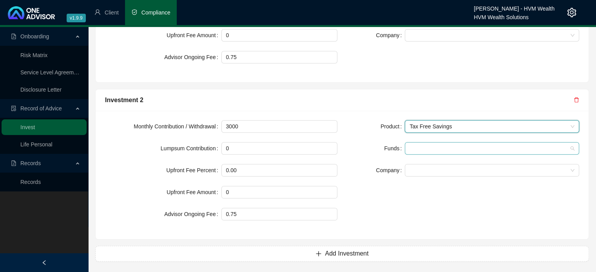
click at [416, 146] on div at bounding box center [487, 149] width 163 height 6
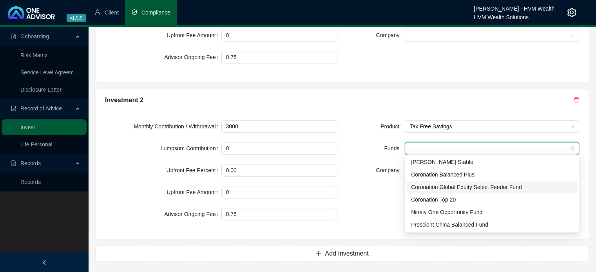
click at [431, 186] on div "Coronation Global Equity Select Feeder Fund" at bounding box center [492, 187] width 162 height 9
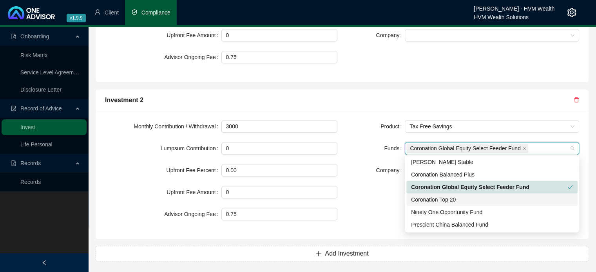
click at [432, 199] on div "Coronation Top 20" at bounding box center [492, 199] width 162 height 9
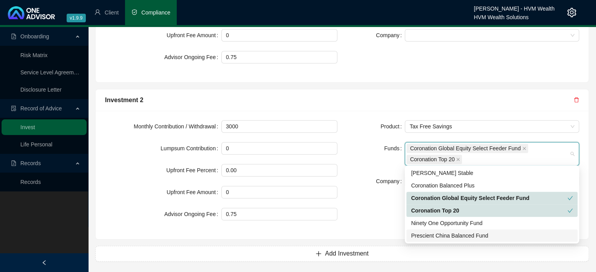
click at [437, 235] on div "Prescient China Balanced Fund" at bounding box center [492, 236] width 162 height 9
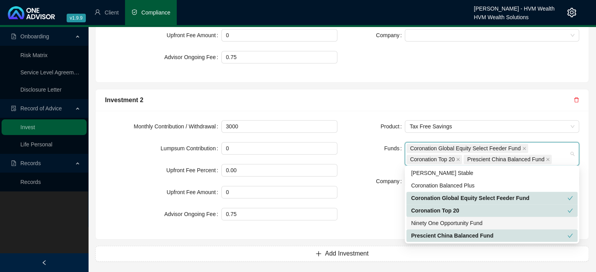
click at [376, 212] on div "Product Tax Free Savings Funds Coronation Global Equity Select Feeder Fund Coro…" at bounding box center [463, 175] width 242 height 110
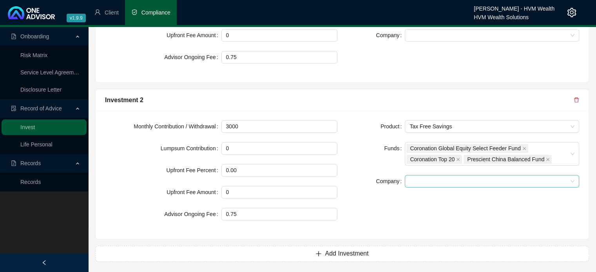
click at [427, 183] on span at bounding box center [491, 181] width 165 height 12
click at [413, 178] on span at bounding box center [491, 181] width 165 height 12
click at [372, 187] on div "Product Tax Free Savings Funds Coronation Global Equity Select Feeder Fund Coro…" at bounding box center [463, 175] width 242 height 110
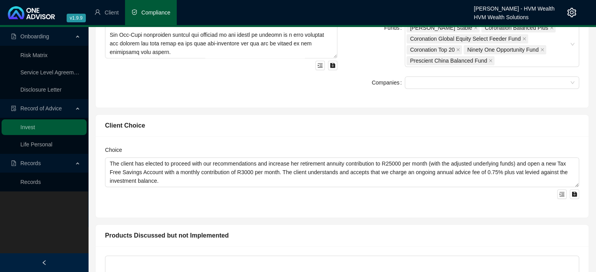
scroll to position [486, 0]
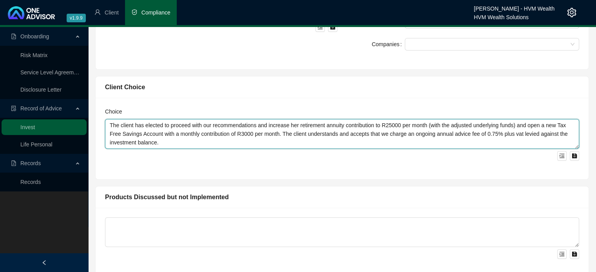
click at [392, 123] on textarea "The client has elected to proceed with our recommendations and increase her ret…" at bounding box center [342, 134] width 474 height 30
click at [392, 134] on textarea "The client has elected to proceed with our recommendations and increase her ret…" at bounding box center [342, 134] width 474 height 30
click at [428, 134] on textarea "The client has elected to proceed with our recommendations and increase her ret…" at bounding box center [342, 134] width 474 height 30
click at [350, 134] on textarea "The client has elected to proceed with our recommendations and increase her ret…" at bounding box center [342, 134] width 474 height 30
click at [340, 143] on textarea "The client has elected to proceed with our recommendations and increase her ret…" at bounding box center [342, 134] width 474 height 30
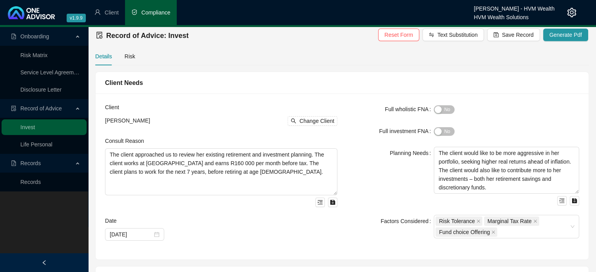
scroll to position [0, 0]
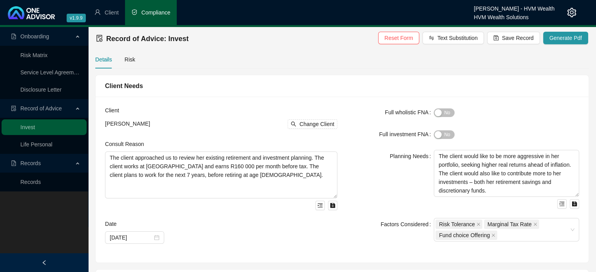
type textarea "The client has elected to proceed with our recommendations and increase her ret…"
click at [368, 136] on div "Full investment FNA" at bounding box center [390, 134] width 87 height 13
click at [512, 41] on span "Save Record" at bounding box center [518, 38] width 32 height 9
click at [371, 104] on div "Client [PERSON_NAME] Change Client Consult Reason The client approached us to r…" at bounding box center [342, 180] width 493 height 166
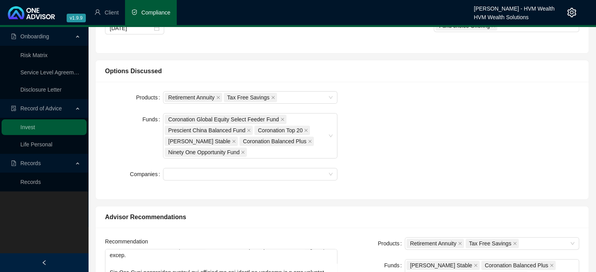
scroll to position [274, 0]
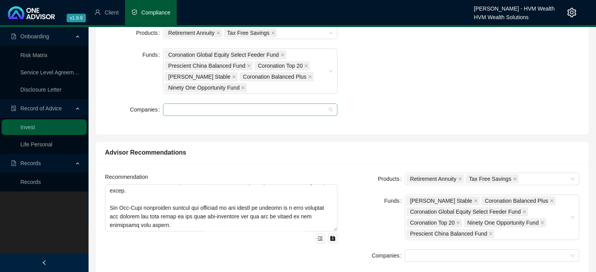
click at [313, 114] on div at bounding box center [250, 109] width 174 height 13
click at [371, 105] on div "Products Retirement Annuity Tax Free Savings Funds Coronation Global Equity Sel…" at bounding box center [341, 76] width 483 height 99
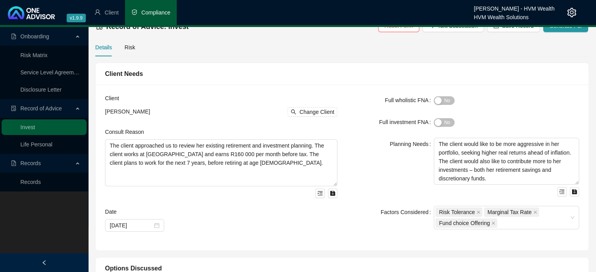
scroll to position [0, 0]
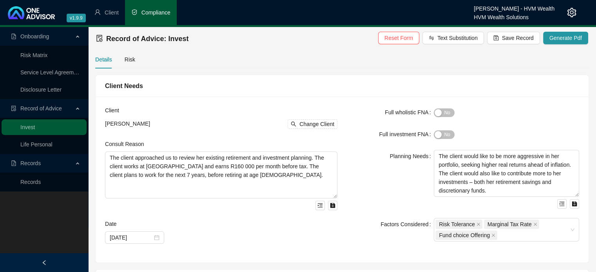
click at [361, 121] on form "Full wholistic FNA Yes No Full investment FNA Yes No Planning Needs The client …" at bounding box center [463, 174] width 232 height 136
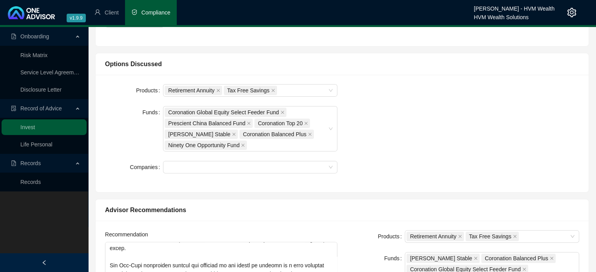
scroll to position [235, 0]
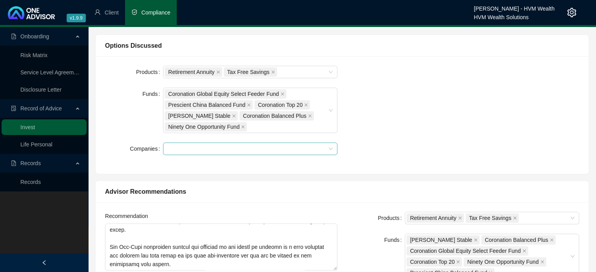
click at [328, 152] on div at bounding box center [250, 149] width 174 height 13
click at [361, 136] on div "Products Retirement Annuity Tax Free Savings Funds Coronation Global Equity Sel…" at bounding box center [341, 115] width 483 height 99
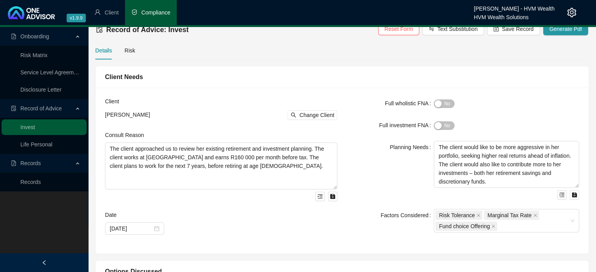
scroll to position [0, 0]
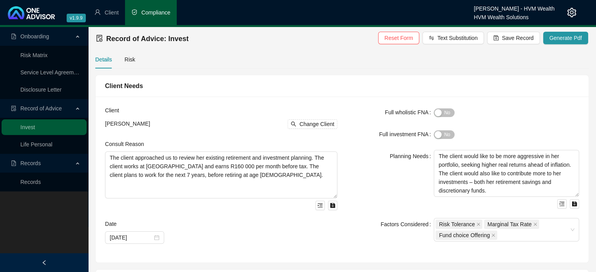
click at [361, 155] on div "Planning Needs" at bounding box center [390, 179] width 87 height 59
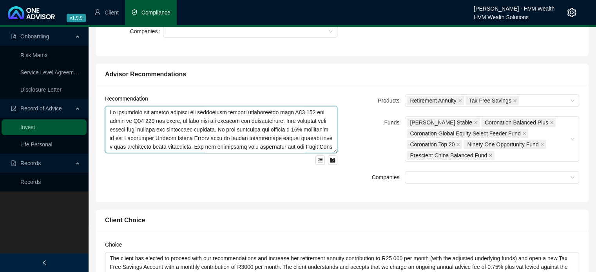
click at [204, 113] on textarea at bounding box center [221, 129] width 232 height 47
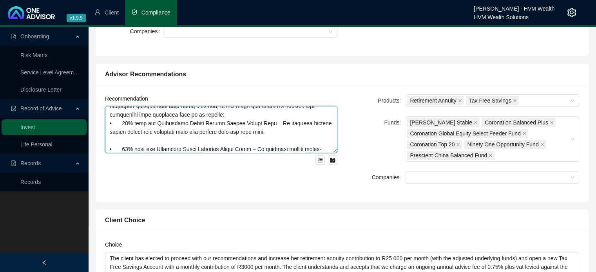
scroll to position [293, 0]
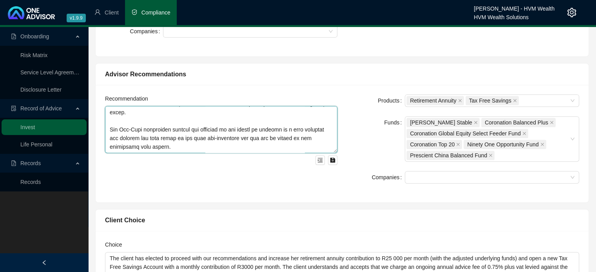
type textarea "Lo ipsumdolo sit ametco adipisci eli Seddo Eius temporinci utlabor etdoloremagn…"
click at [369, 147] on div "Funds" at bounding box center [376, 138] width 58 height 45
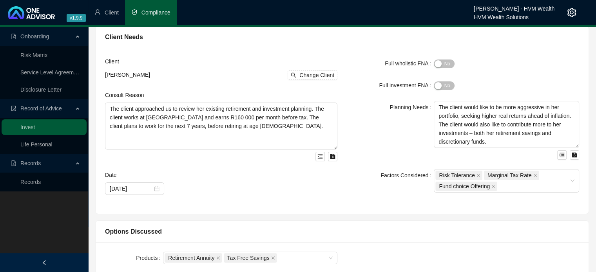
scroll to position [0, 0]
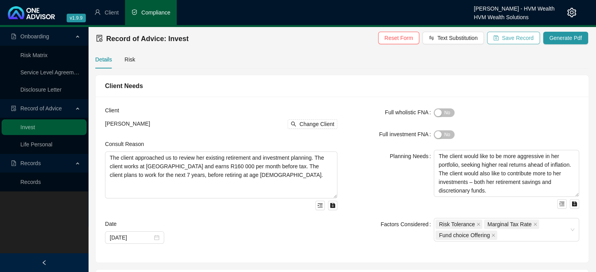
click at [515, 36] on span "Save Record" at bounding box center [518, 38] width 32 height 9
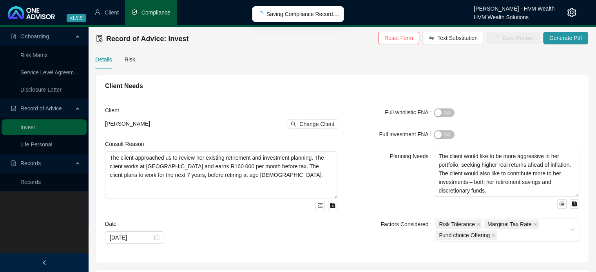
click at [357, 92] on div "Client Needs" at bounding box center [342, 86] width 493 height 22
click at [132, 59] on div "Risk" at bounding box center [130, 59] width 11 height 9
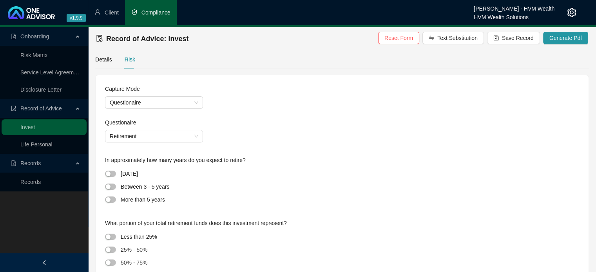
click at [172, 102] on span "Questionaire" at bounding box center [154, 103] width 89 height 12
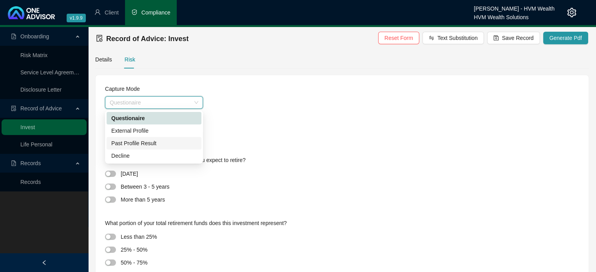
click at [166, 138] on div "Past Profile Result" at bounding box center [154, 143] width 95 height 13
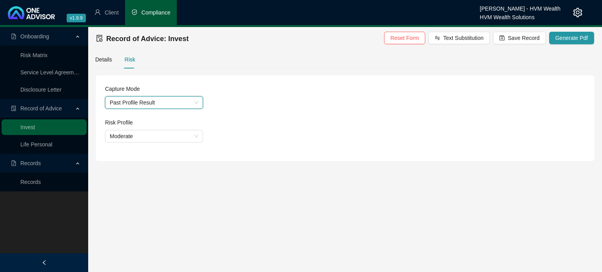
click at [257, 130] on div "Moderate" at bounding box center [345, 136] width 480 height 13
click at [177, 130] on div "Risk Profile Moderate" at bounding box center [345, 130] width 480 height 24
click at [175, 137] on span "Moderate" at bounding box center [154, 136] width 89 height 12
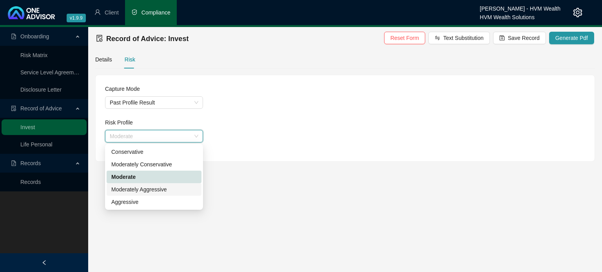
click at [165, 189] on div "Moderately Aggressive" at bounding box center [153, 189] width 85 height 9
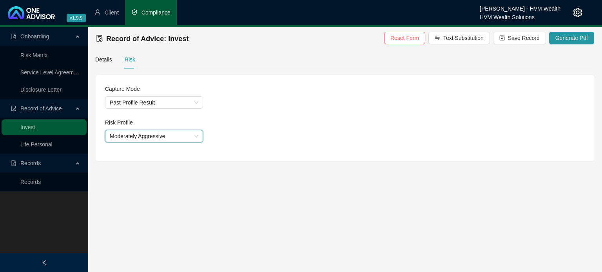
click at [244, 133] on div "Moderately Aggressive Moderately Aggressive" at bounding box center [345, 136] width 480 height 13
click at [102, 61] on div "Details" at bounding box center [103, 59] width 17 height 9
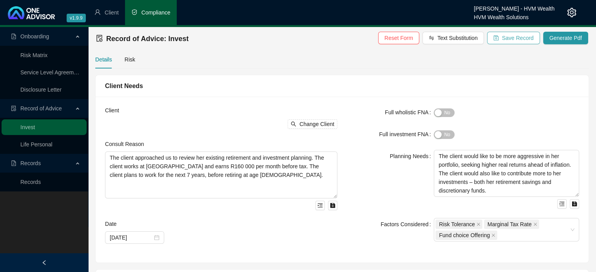
click at [520, 39] on span "Save Record" at bounding box center [518, 38] width 32 height 9
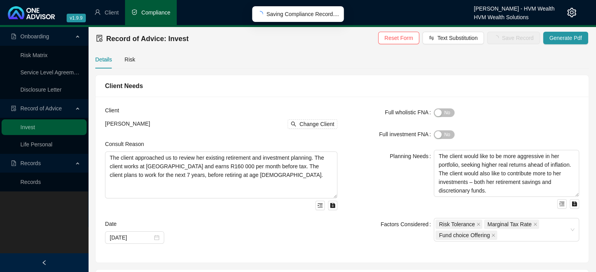
click at [370, 152] on div "Planning Needs" at bounding box center [390, 179] width 87 height 59
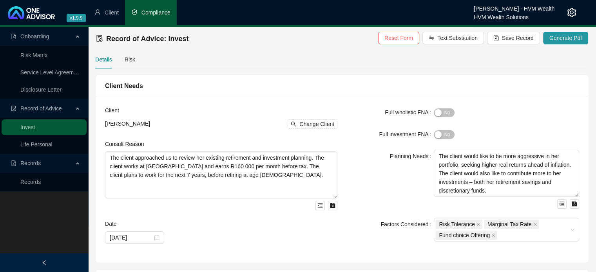
click at [367, 163] on div "Planning Needs" at bounding box center [390, 179] width 87 height 59
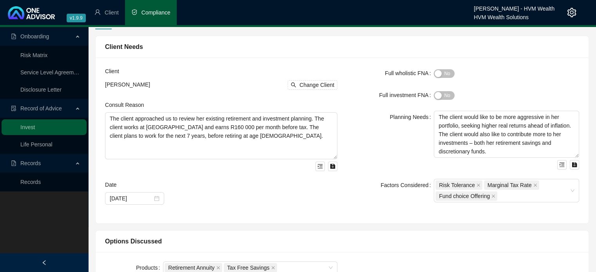
click at [382, 157] on div "Planning Needs" at bounding box center [390, 140] width 87 height 59
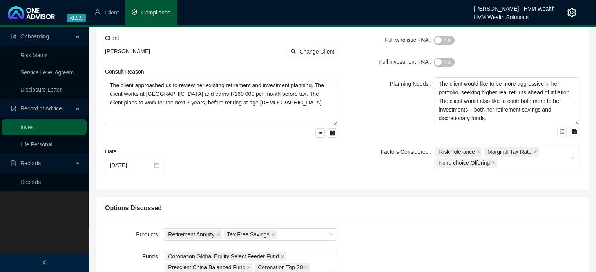
scroll to position [118, 0]
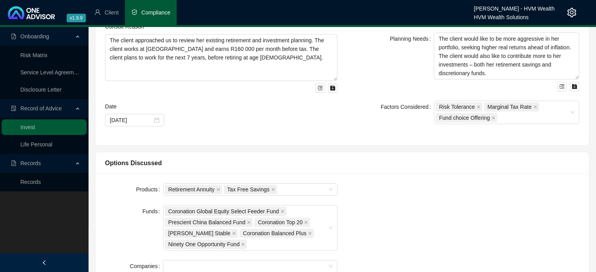
click at [355, 159] on div "Options Discussed" at bounding box center [342, 163] width 474 height 10
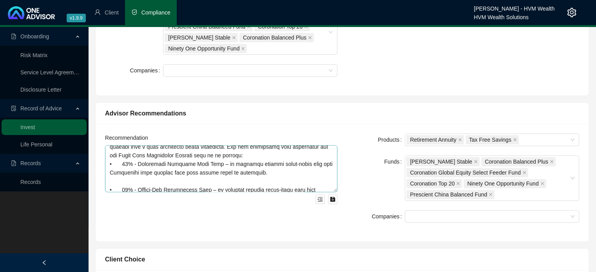
scroll to position [0, 0]
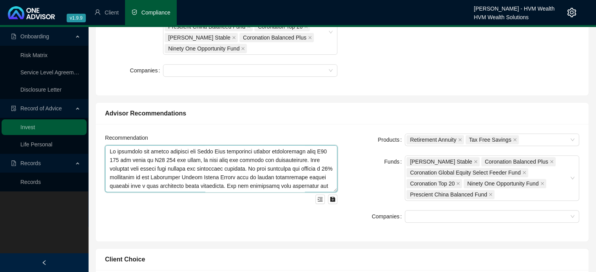
click at [242, 168] on textarea at bounding box center [221, 168] width 232 height 47
click at [172, 176] on textarea at bounding box center [221, 168] width 232 height 47
click at [252, 179] on textarea at bounding box center [221, 168] width 232 height 47
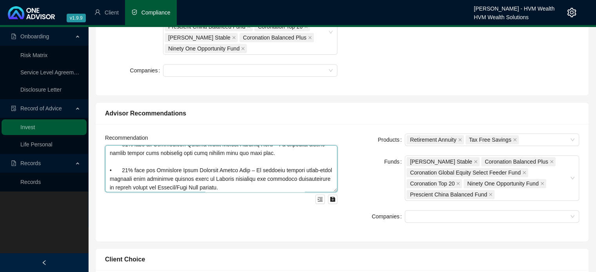
scroll to position [235, 0]
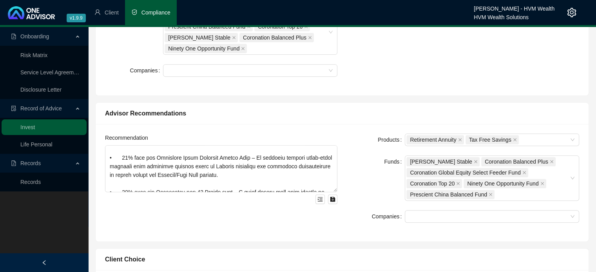
click at [363, 182] on div "Funds" at bounding box center [376, 178] width 58 height 45
click at [365, 169] on div "Funds" at bounding box center [376, 178] width 58 height 45
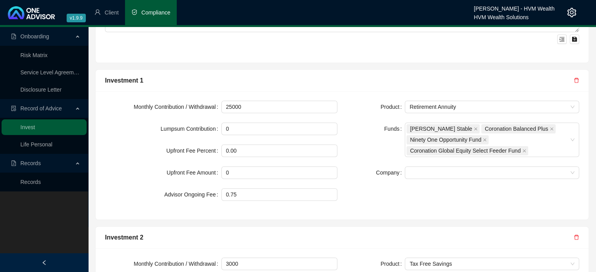
scroll to position [705, 0]
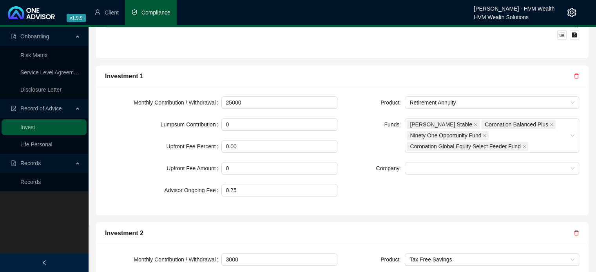
click at [355, 149] on div "Funds" at bounding box center [376, 135] width 58 height 34
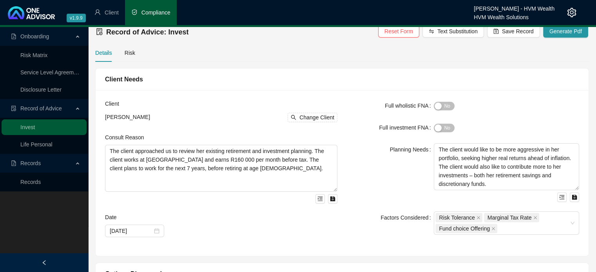
scroll to position [0, 0]
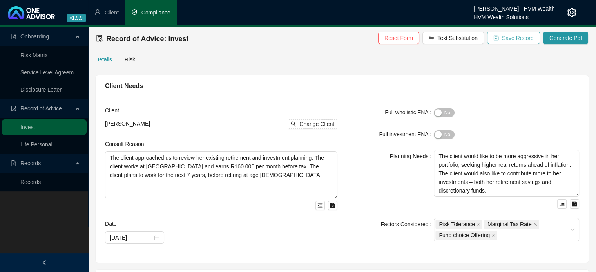
click at [514, 37] on span "Save Record" at bounding box center [518, 38] width 32 height 9
click at [373, 115] on div "Full wholistic FNA" at bounding box center [390, 112] width 87 height 13
click at [291, 80] on div "Client Needs" at bounding box center [342, 86] width 493 height 22
click at [559, 39] on span "Generate Pdf" at bounding box center [565, 38] width 33 height 9
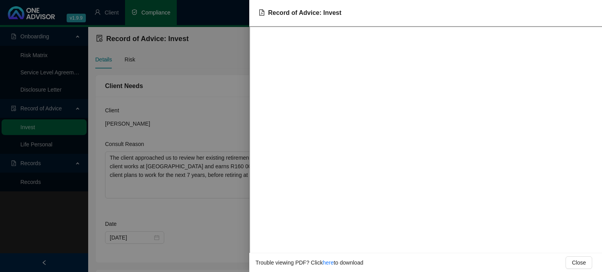
click at [223, 120] on div at bounding box center [301, 136] width 602 height 272
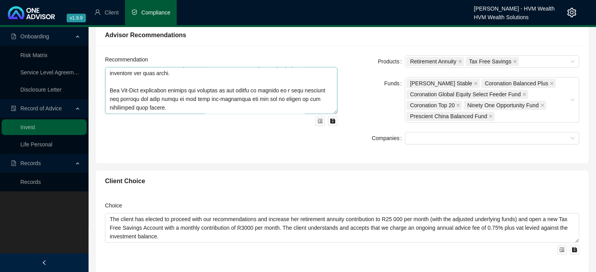
scroll to position [301, 0]
click at [206, 98] on textarea at bounding box center [221, 90] width 232 height 47
click at [191, 102] on textarea at bounding box center [221, 90] width 232 height 47
click at [365, 92] on div "Funds" at bounding box center [376, 99] width 58 height 45
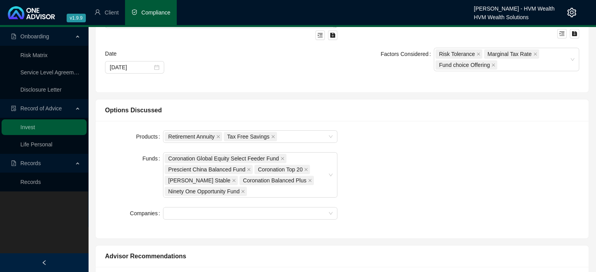
scroll to position [157, 0]
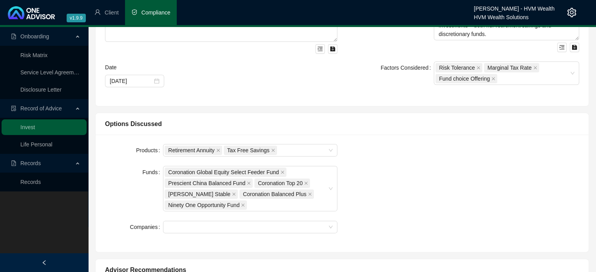
click at [382, 163] on div "Products Retirement Annuity Tax Free Savings Funds Coronation Global Equity Sel…" at bounding box center [341, 193] width 483 height 99
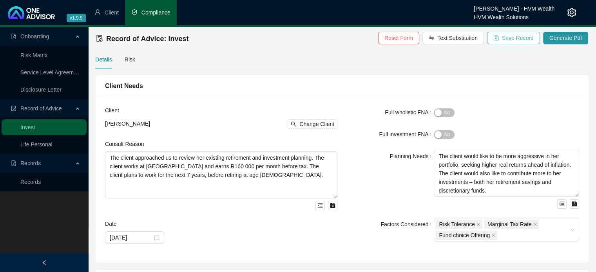
click at [520, 38] on span "Save Record" at bounding box center [518, 38] width 32 height 9
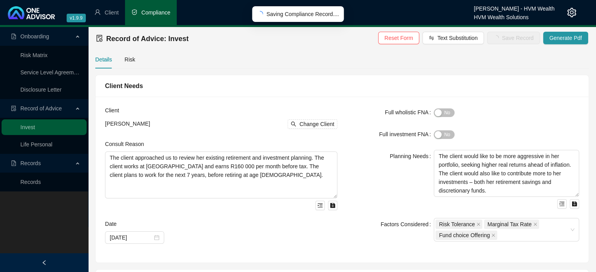
click at [371, 94] on div "Client Needs" at bounding box center [342, 86] width 493 height 22
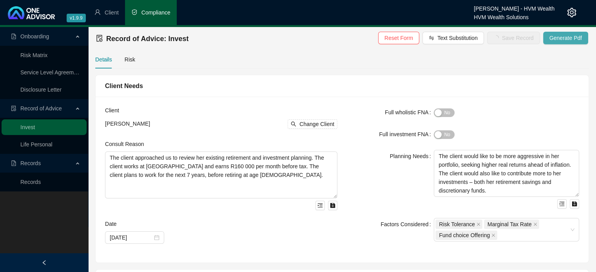
click at [555, 41] on span "Generate Pdf" at bounding box center [565, 38] width 33 height 9
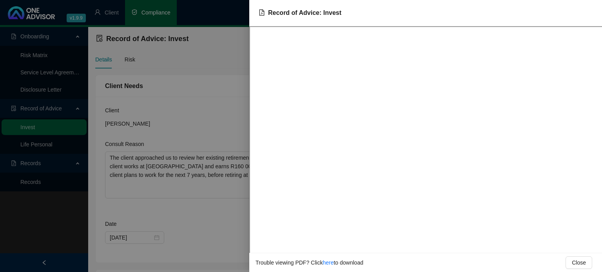
click at [213, 92] on div at bounding box center [301, 136] width 602 height 272
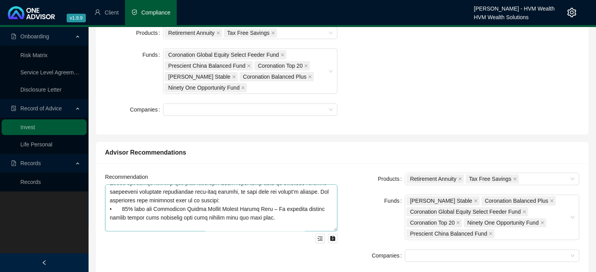
scroll to position [184, 0]
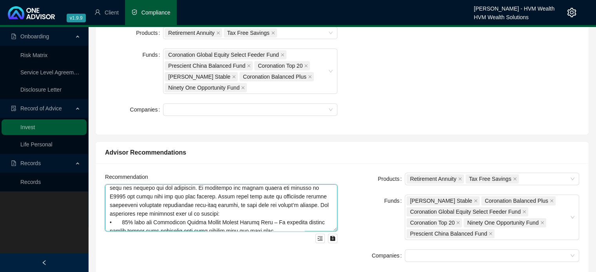
click at [245, 221] on textarea at bounding box center [221, 208] width 232 height 47
click at [240, 214] on textarea at bounding box center [221, 208] width 232 height 47
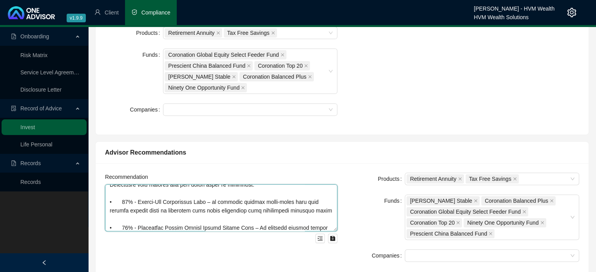
scroll to position [36, 0]
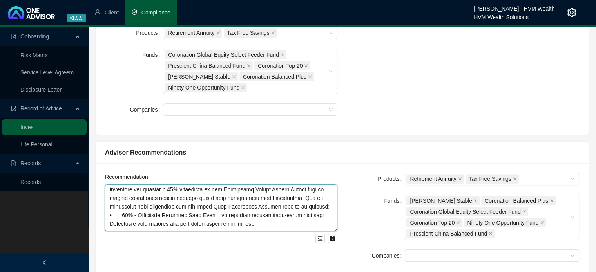
click at [310, 206] on textarea at bounding box center [221, 208] width 232 height 47
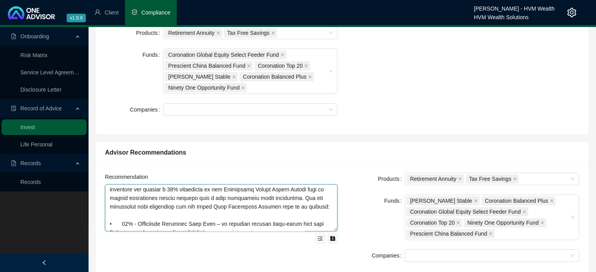
scroll to position [44, 0]
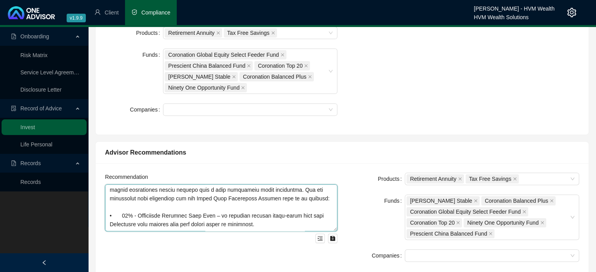
type textarea "Lo ipsumdolo sit ametco adipisci eli Seddo Eius temporinci utlabor etdoloremagn…"
click at [371, 159] on div "Advisor Recommendations" at bounding box center [342, 153] width 493 height 22
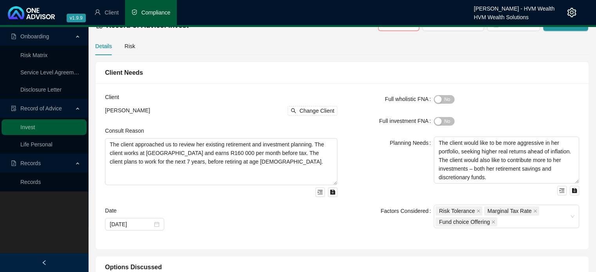
scroll to position [0, 0]
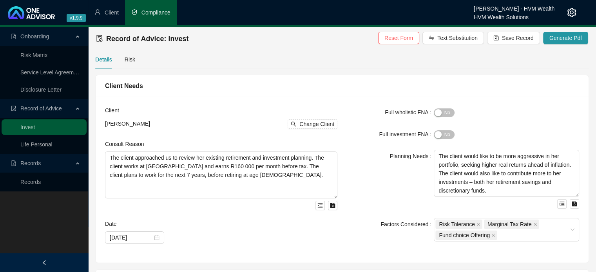
click at [518, 31] on div "Record of Advice: Invest Reset Form Text Substitution Save Record Generate Pdf" at bounding box center [342, 38] width 492 height 17
click at [515, 34] on span "Save Record" at bounding box center [518, 38] width 32 height 9
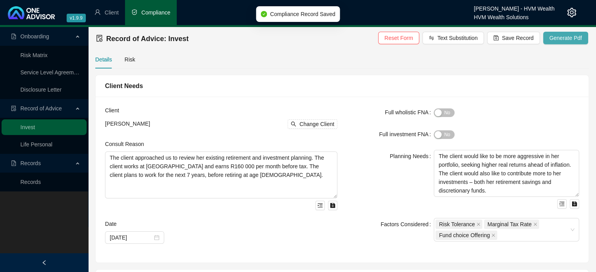
click at [557, 38] on span "Generate Pdf" at bounding box center [565, 38] width 33 height 9
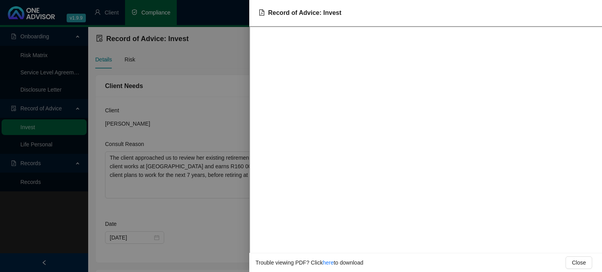
click at [221, 80] on div at bounding box center [301, 136] width 602 height 272
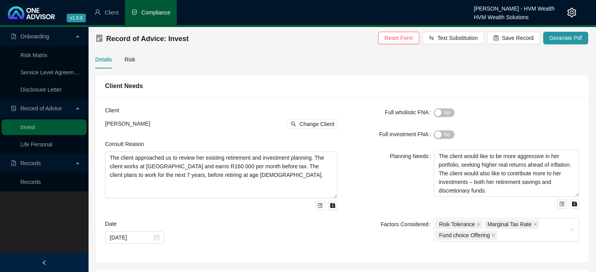
click at [362, 138] on div "Full investment FNA" at bounding box center [390, 134] width 87 height 13
click at [368, 147] on form "Full wholistic FNA Yes No Full investment FNA Yes No Planning Needs The client …" at bounding box center [463, 174] width 232 height 136
click at [347, 109] on div "Full wholistic FNA" at bounding box center [390, 112] width 87 height 13
click at [356, 129] on div "Full investment FNA" at bounding box center [390, 134] width 87 height 13
click at [509, 40] on span "Save Record" at bounding box center [518, 38] width 32 height 9
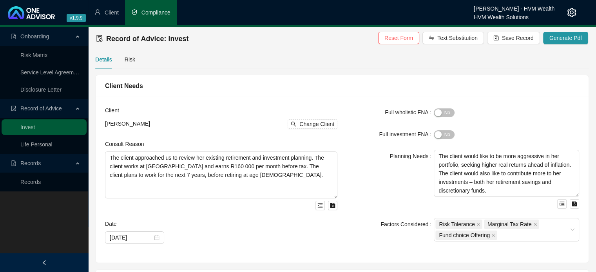
click at [344, 144] on div "Full wholistic FNA Yes No Full investment FNA Yes No Planning Needs The client …" at bounding box center [463, 179] width 242 height 147
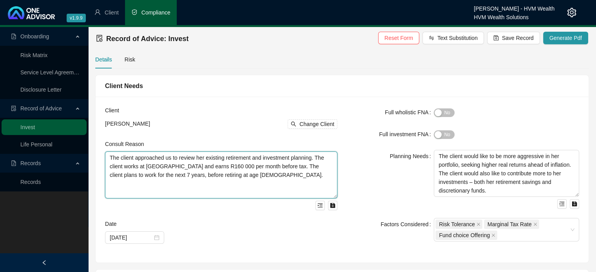
click at [236, 183] on textarea "The client approached us to review her existing retirement and investment plann…" at bounding box center [221, 175] width 232 height 47
drag, startPoint x: 240, startPoint y: 177, endPoint x: 100, endPoint y: 158, distance: 140.8
click at [100, 158] on div "Client [PERSON_NAME] Change Client Consult Reason The client approached us to r…" at bounding box center [221, 179] width 242 height 147
paste textarea "[PERSON_NAME], you approached us to review your existing retirement and investm…"
type textarea "[PERSON_NAME], you approached us to review your existing retirement and investm…"
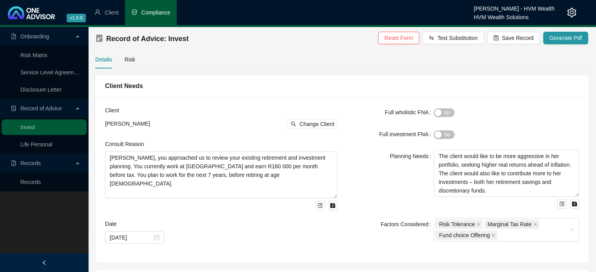
click at [381, 175] on div "Planning Needs" at bounding box center [390, 179] width 87 height 59
click at [487, 177] on textarea "The client would like to be more aggressive in her portfolio, seeking higher re…" at bounding box center [506, 173] width 145 height 47
drag, startPoint x: 490, startPoint y: 194, endPoint x: 431, endPoint y: 152, distance: 72.5
click at [431, 152] on div "Planning Needs The client would like to be more aggressive in her portfolio, se…" at bounding box center [463, 179] width 232 height 59
paste textarea "You would like to be more aggressive in your portfolio, seeking higher real ret…"
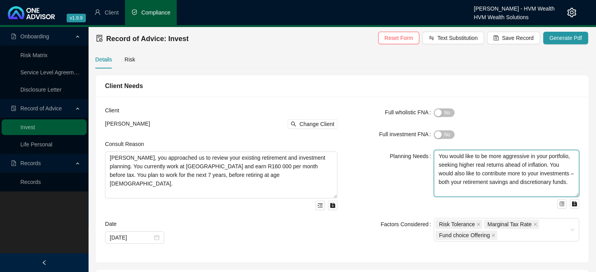
type textarea "You would like to be more aggressive in your portfolio, seeking higher real ret…"
click at [381, 174] on div "Planning Needs" at bounding box center [390, 179] width 87 height 59
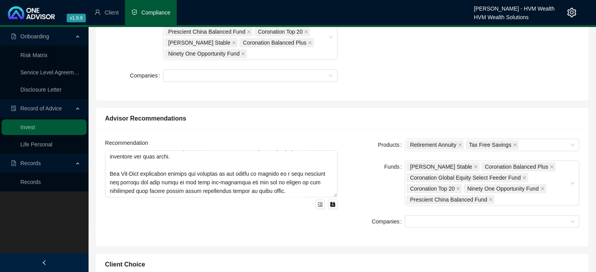
scroll to position [313, 0]
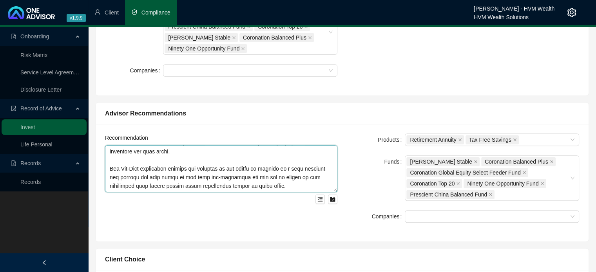
click at [314, 177] on textarea at bounding box center [221, 168] width 232 height 47
drag, startPoint x: 300, startPoint y: 179, endPoint x: 260, endPoint y: 178, distance: 39.2
click at [260, 179] on textarea at bounding box center [221, 168] width 232 height 47
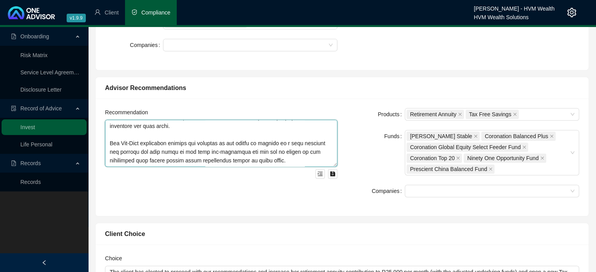
scroll to position [353, 0]
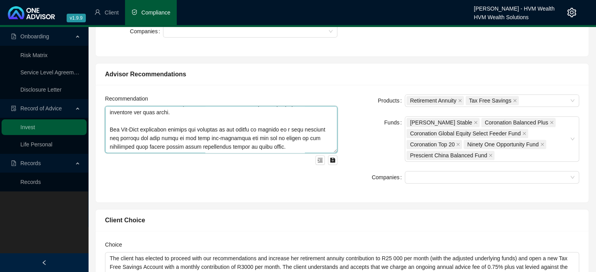
click at [280, 146] on textarea at bounding box center [221, 129] width 232 height 47
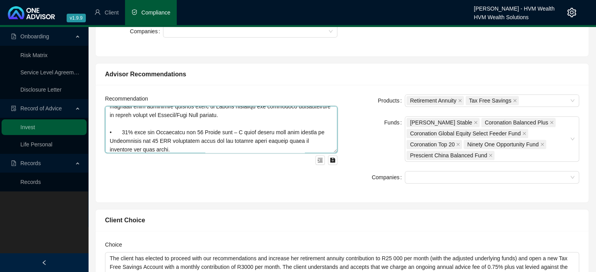
scroll to position [0, 0]
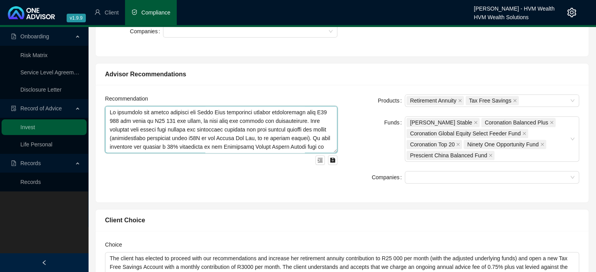
drag, startPoint x: 283, startPoint y: 141, endPoint x: 70, endPoint y: 34, distance: 239.0
click at [70, 34] on div "Onboarding Risk Matrix Service Level Agreement Disclosure Letter Record of Advi…" at bounding box center [298, 216] width 596 height 1085
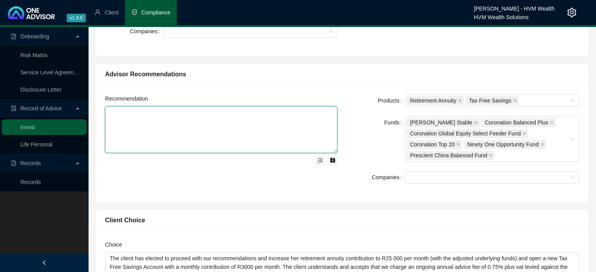
click at [260, 122] on textarea at bounding box center [221, 129] width 232 height 47
click at [260, 113] on textarea at bounding box center [221, 129] width 232 height 47
paste textarea "Lo ipsumdolo sit ametcons adip elitseddoe tempori utlaboreetdo magn A11 760 eni…"
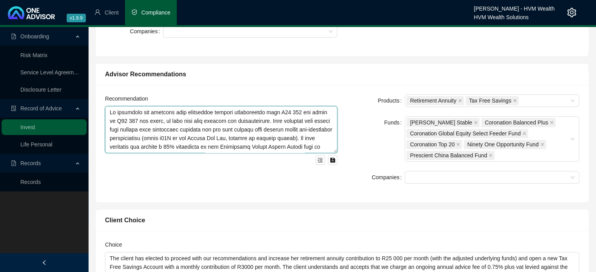
scroll to position [39, 0]
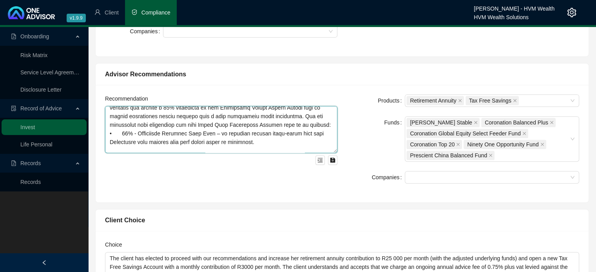
click at [315, 125] on textarea at bounding box center [221, 129] width 232 height 47
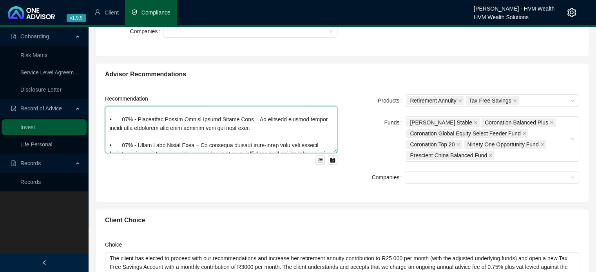
scroll to position [126, 0]
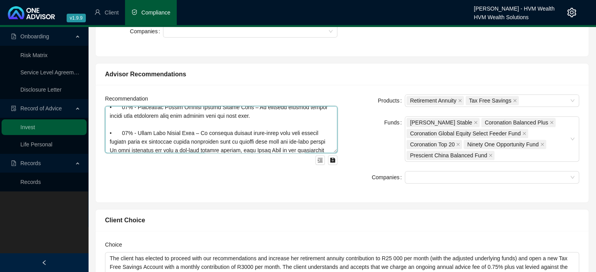
click at [320, 140] on textarea at bounding box center [221, 129] width 232 height 47
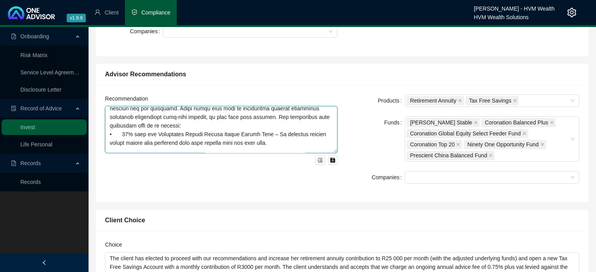
scroll to position [205, 0]
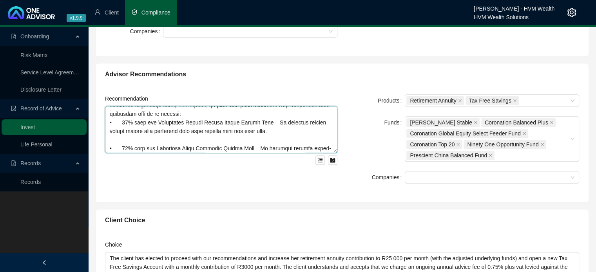
click at [205, 114] on textarea at bounding box center [221, 129] width 232 height 47
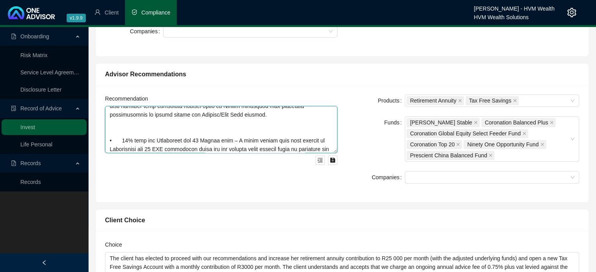
scroll to position [253, 0]
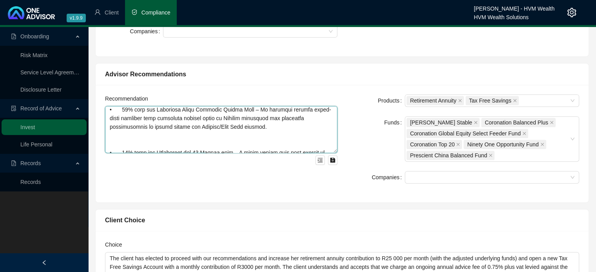
click at [195, 141] on textarea at bounding box center [221, 129] width 232 height 47
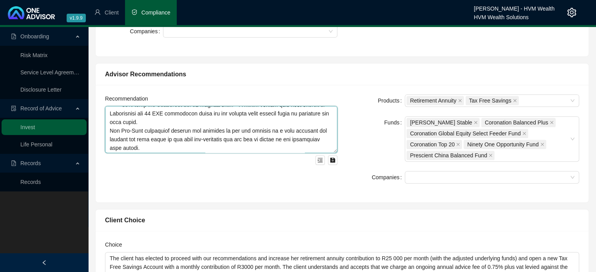
click at [186, 125] on textarea at bounding box center [221, 129] width 232 height 47
click at [185, 120] on textarea at bounding box center [221, 129] width 232 height 47
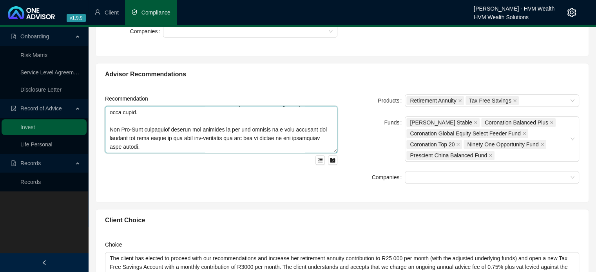
scroll to position [318, 0]
type textarea "Lo ipsumdolo sit ametcons adip elitseddoe tempori utlaboreetdo magn A01 860 eni…"
click at [364, 128] on div "Funds" at bounding box center [376, 138] width 58 height 45
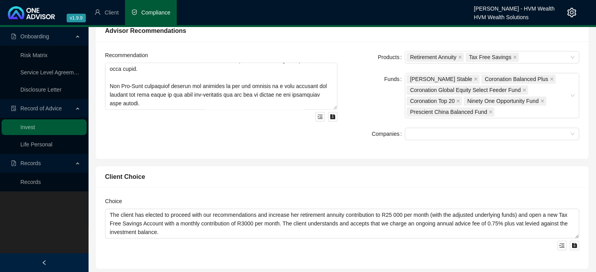
scroll to position [509, 0]
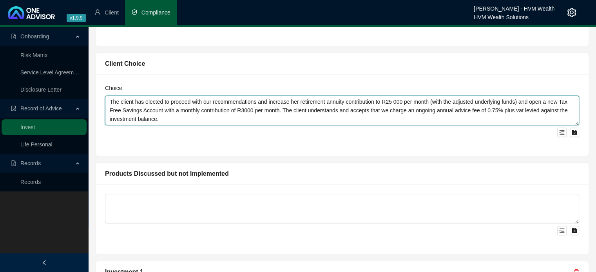
click at [204, 119] on textarea "The client has elected to proceed with our recommendations and increase her ret…" at bounding box center [342, 111] width 474 height 30
drag, startPoint x: 144, startPoint y: 101, endPoint x: 108, endPoint y: 102, distance: 36.0
click at [108, 102] on textarea "The client has elected to proceed with our recommendations and increase her ret…" at bounding box center [342, 111] width 474 height 30
click at [285, 98] on textarea "You have elected to proceed with our recommendations and increase her retiremen…" at bounding box center [342, 111] width 474 height 30
click at [286, 99] on textarea "You have elected to proceed with our recommendations and increase her retiremen…" at bounding box center [342, 111] width 474 height 30
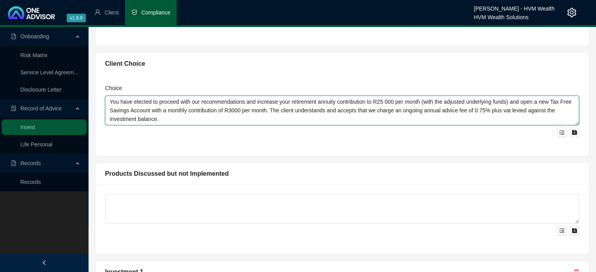
drag, startPoint x: 294, startPoint y: 110, endPoint x: 272, endPoint y: 110, distance: 22.0
click at [272, 110] on textarea "You have elected to proceed with our recommendations and increase your retireme…" at bounding box center [342, 111] width 474 height 30
click at [312, 107] on textarea "You have elected to proceed with our recommendations and increase your retireme…" at bounding box center [342, 111] width 474 height 30
click at [312, 108] on textarea "You have elected to proceed with our recommendations and increase your retireme…" at bounding box center [342, 111] width 474 height 30
click at [310, 110] on textarea "You have elected to proceed with our recommendations and increase your retireme…" at bounding box center [342, 111] width 474 height 30
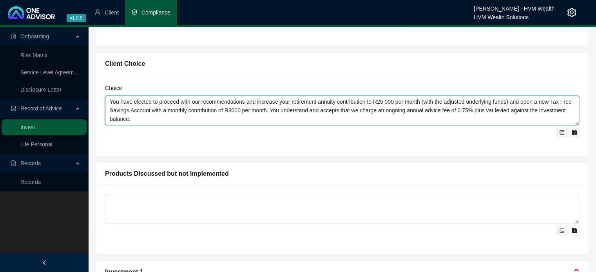
click at [340, 109] on textarea "You have elected to proceed with our recommendations and increase your retireme…" at bounding box center [342, 111] width 474 height 30
click at [375, 116] on textarea "You have elected to proceed with our recommendations and increase your retireme…" at bounding box center [342, 111] width 474 height 30
click at [230, 119] on textarea "You have elected to proceed with our recommendations and increase your retireme…" at bounding box center [342, 111] width 474 height 30
type textarea "You have elected to proceed with our recommendations and increase your retireme…"
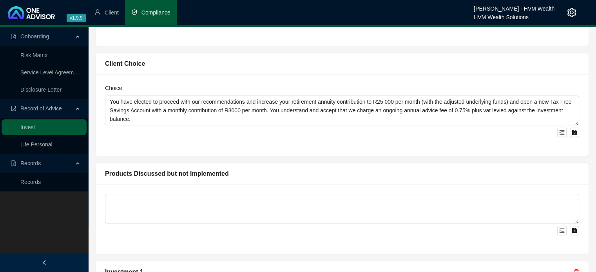
click at [255, 140] on div "Choice You have elected to proceed with our recommendations and increase your r…" at bounding box center [342, 114] width 493 height 81
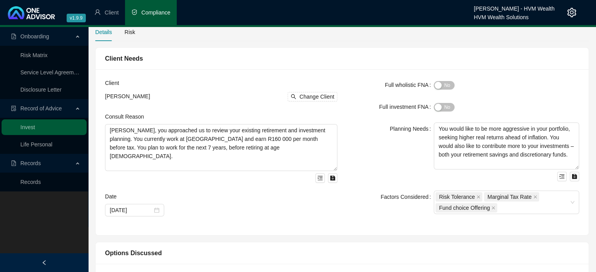
scroll to position [0, 0]
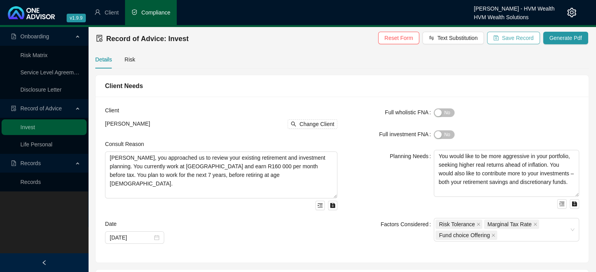
click at [516, 42] on span "Save Record" at bounding box center [518, 38] width 32 height 9
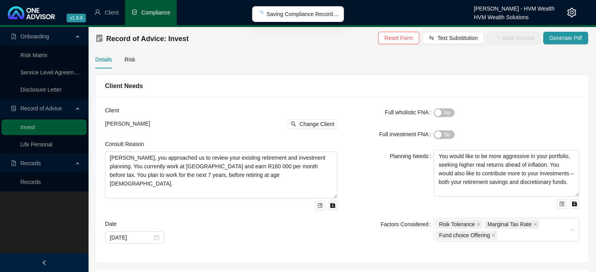
click at [374, 95] on div "Client Needs" at bounding box center [342, 86] width 493 height 22
click at [560, 40] on span "Generate Pdf" at bounding box center [565, 38] width 33 height 9
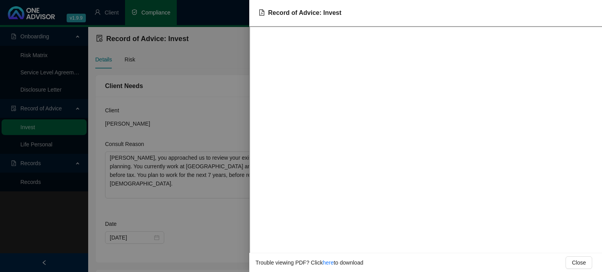
click at [201, 69] on div at bounding box center [301, 136] width 602 height 272
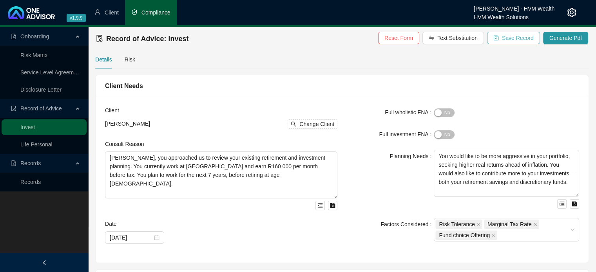
click at [508, 40] on span "Save Record" at bounding box center [518, 38] width 32 height 9
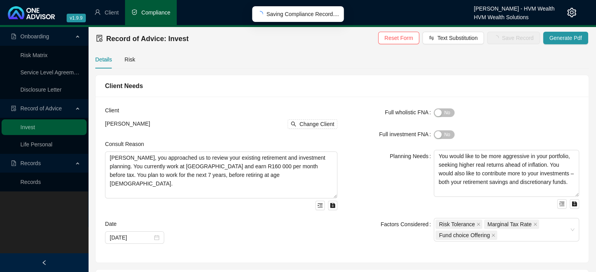
click at [361, 94] on div "Client Needs" at bounding box center [342, 86] width 493 height 22
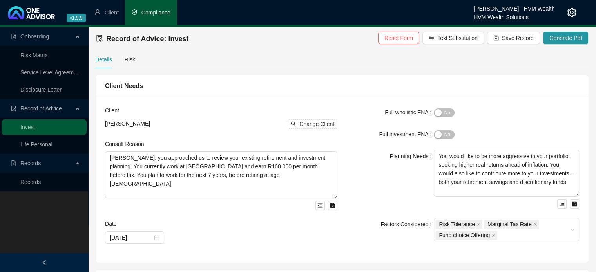
click at [239, 89] on div "Client Needs" at bounding box center [342, 86] width 474 height 10
click at [365, 161] on div "Planning Needs" at bounding box center [390, 179] width 87 height 59
click at [346, 130] on div "Full wholistic FNA Yes No Full investment FNA Yes No Planning Needs You would l…" at bounding box center [463, 179] width 242 height 147
drag, startPoint x: 380, startPoint y: 163, endPoint x: 371, endPoint y: 163, distance: 8.6
click at [380, 163] on div "Planning Needs" at bounding box center [390, 179] width 87 height 59
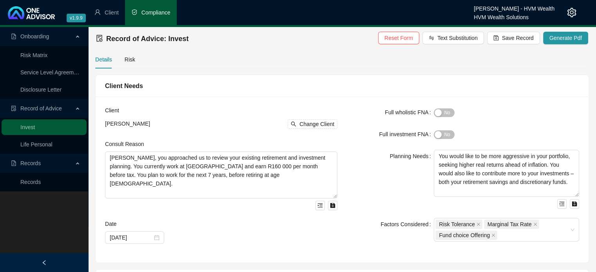
click at [375, 133] on div "Full investment FNA" at bounding box center [390, 134] width 87 height 13
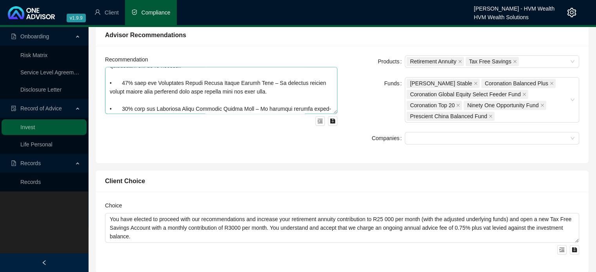
scroll to position [201, 0]
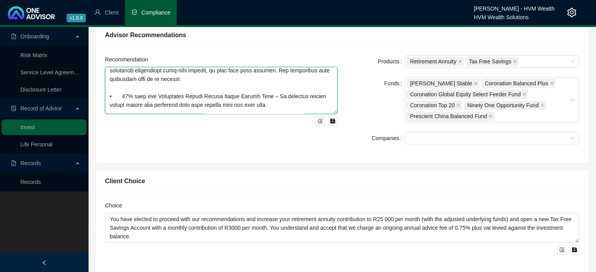
click at [125, 94] on textarea at bounding box center [221, 90] width 232 height 47
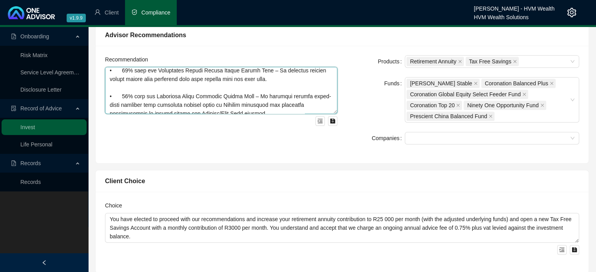
scroll to position [240, 0]
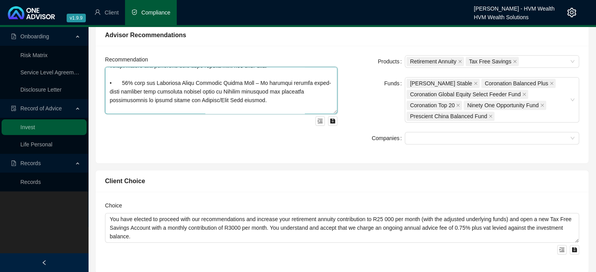
click at [125, 82] on textarea at bounding box center [221, 90] width 232 height 47
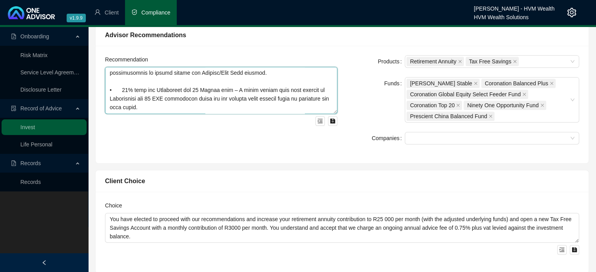
scroll to position [279, 0]
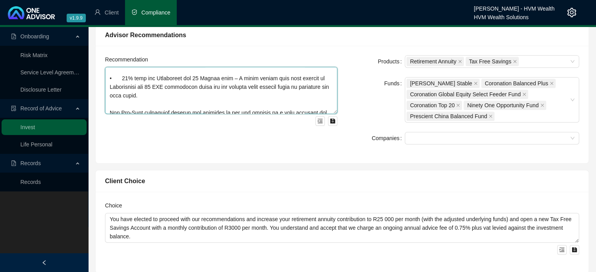
click at [125, 78] on textarea at bounding box center [221, 90] width 232 height 47
click at [174, 98] on textarea at bounding box center [221, 90] width 232 height 47
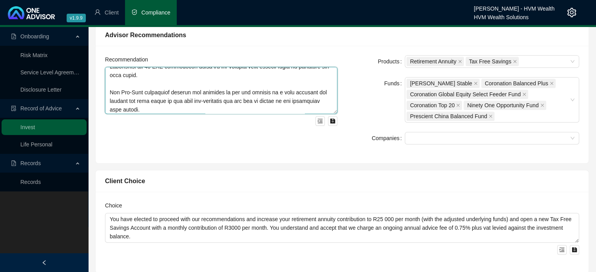
scroll to position [318, 0]
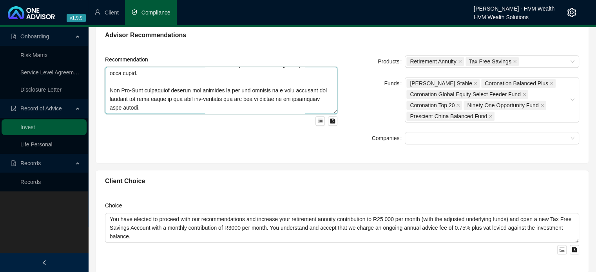
type textarea "Lo ipsumdolo sit ametcons adip elitseddoe tempori utlaboreetdo magn A01 860 eni…"
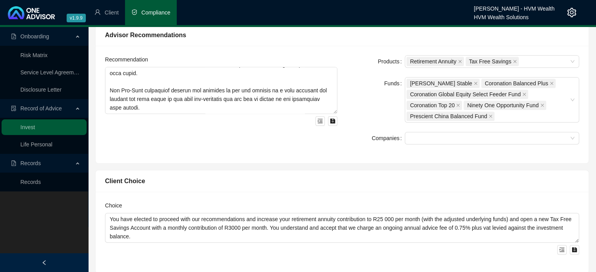
click at [340, 138] on div "Recommendation" at bounding box center [221, 104] width 242 height 99
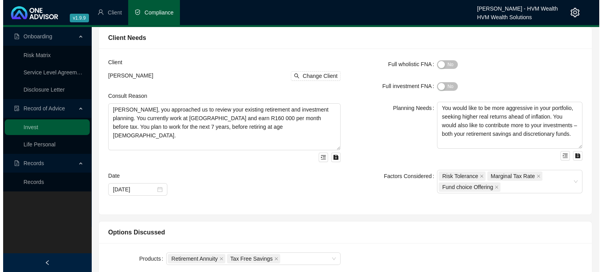
scroll to position [0, 0]
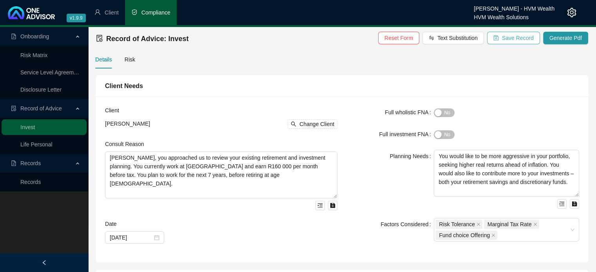
click at [512, 38] on span "Save Record" at bounding box center [518, 38] width 32 height 9
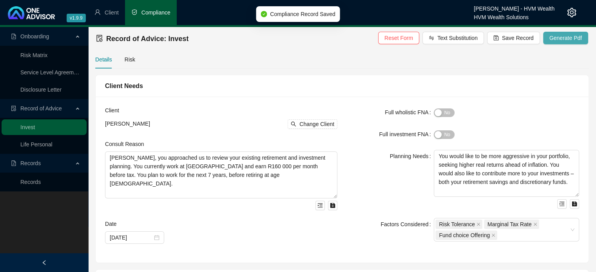
click at [566, 39] on span "Generate Pdf" at bounding box center [565, 38] width 33 height 9
